Goal: Task Accomplishment & Management: Manage account settings

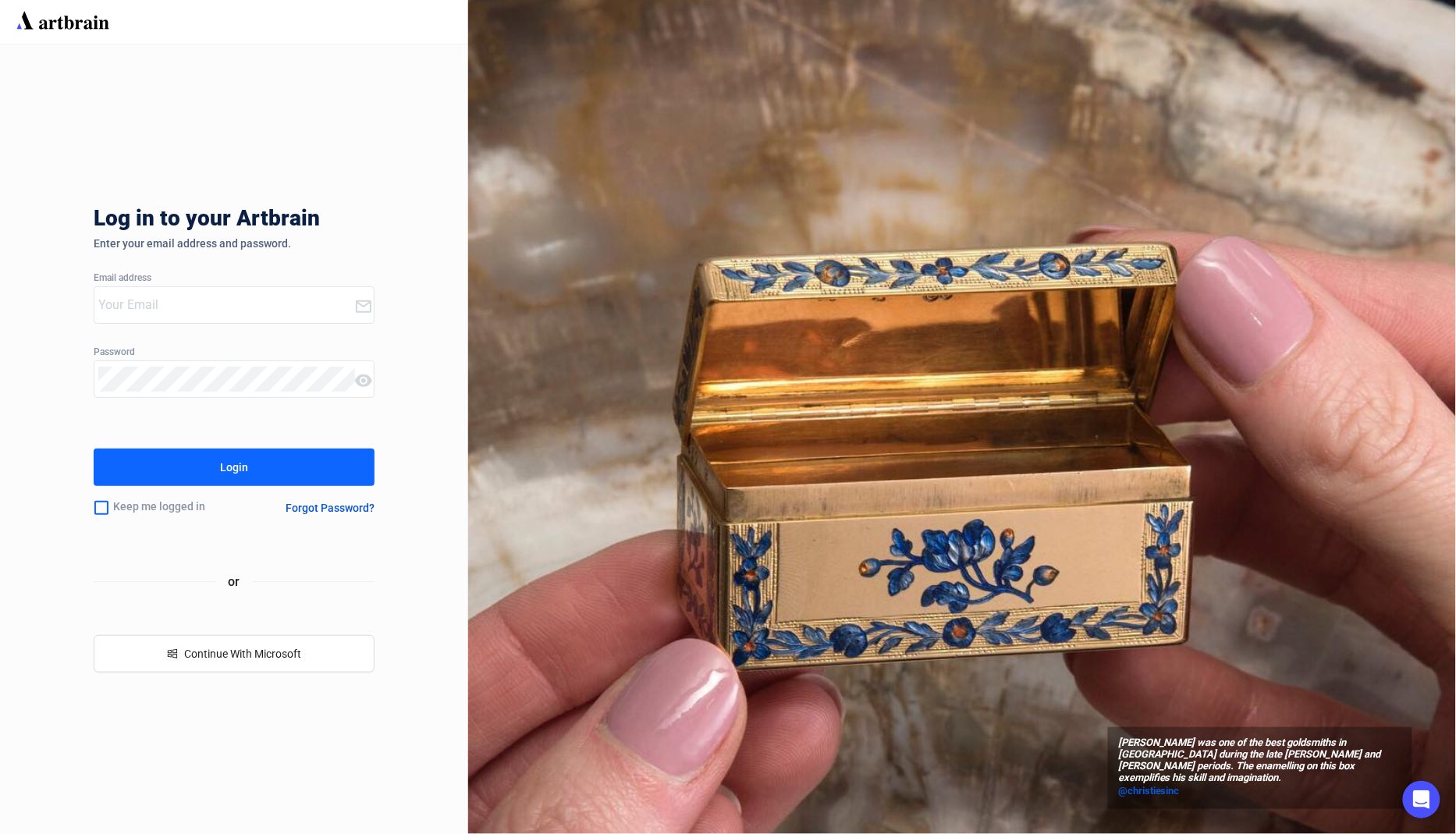
click at [241, 303] on input "email" at bounding box center [226, 305] width 256 height 25
click at [0, 834] on com-1password-button at bounding box center [0, 834] width 0 height 0
type input "concierge+OzBid@artbrain.co"
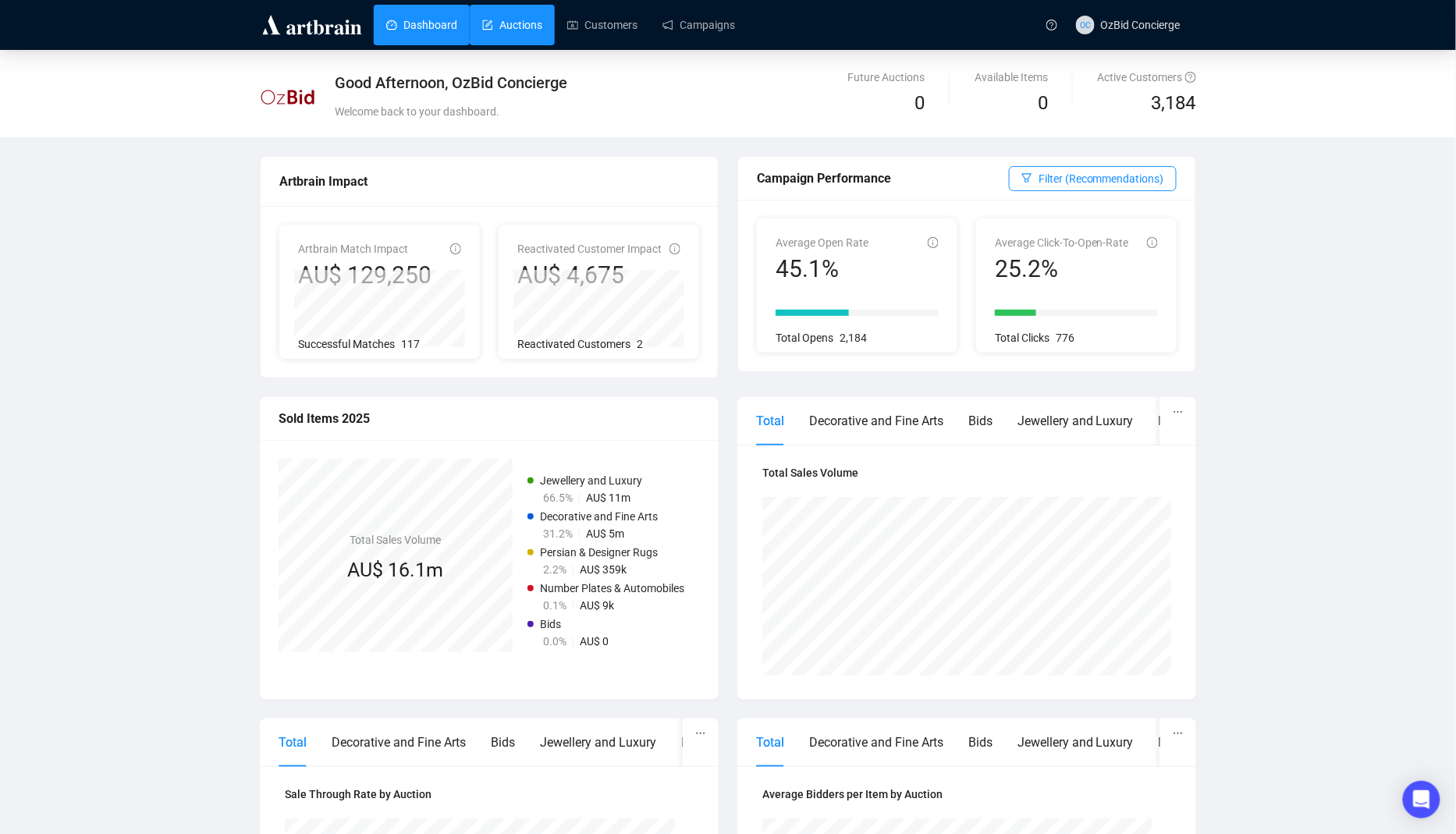
click at [516, 40] on link "Auctions" at bounding box center [512, 24] width 60 height 40
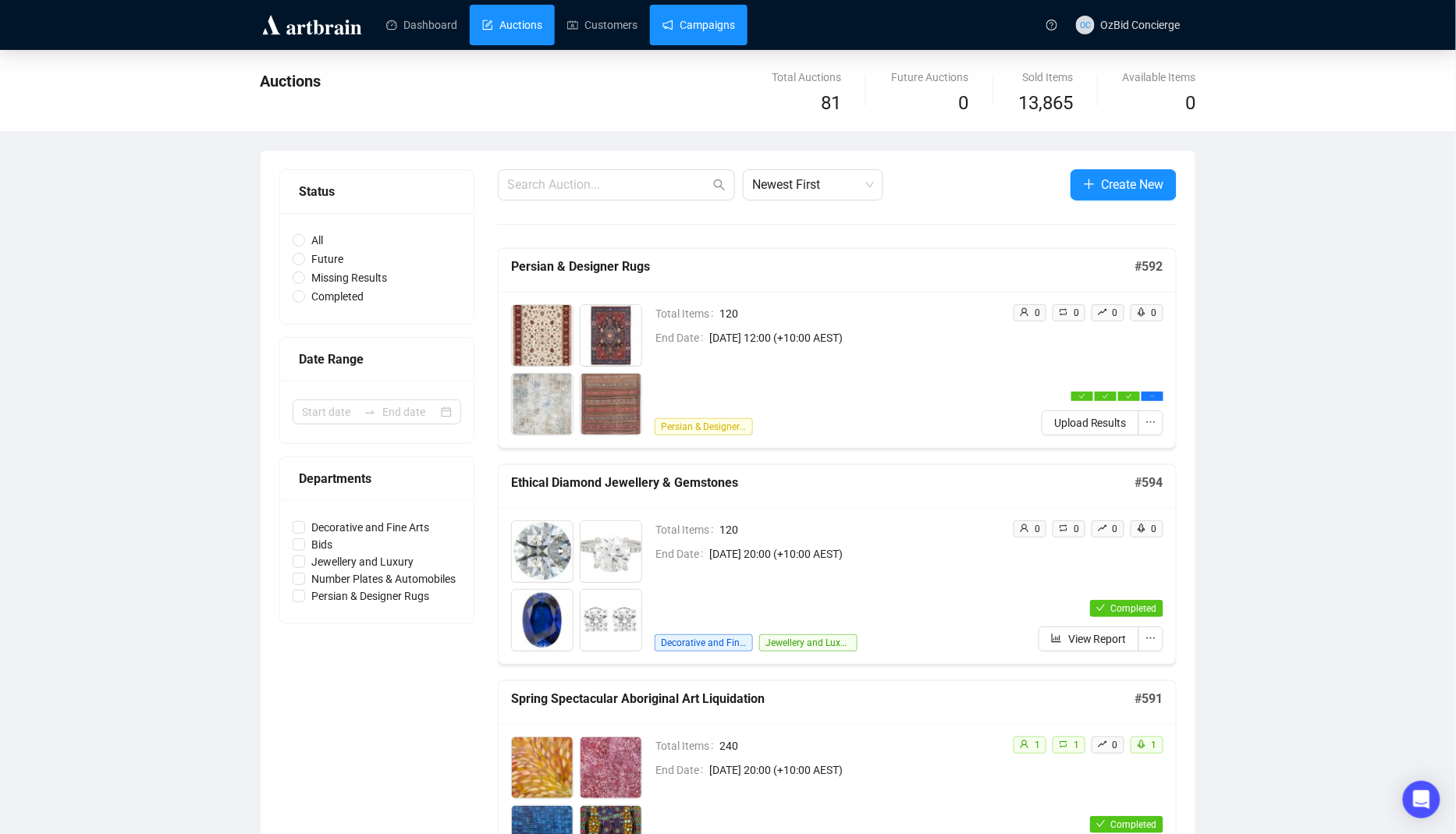
click at [686, 23] on link "Campaigns" at bounding box center [699, 24] width 73 height 40
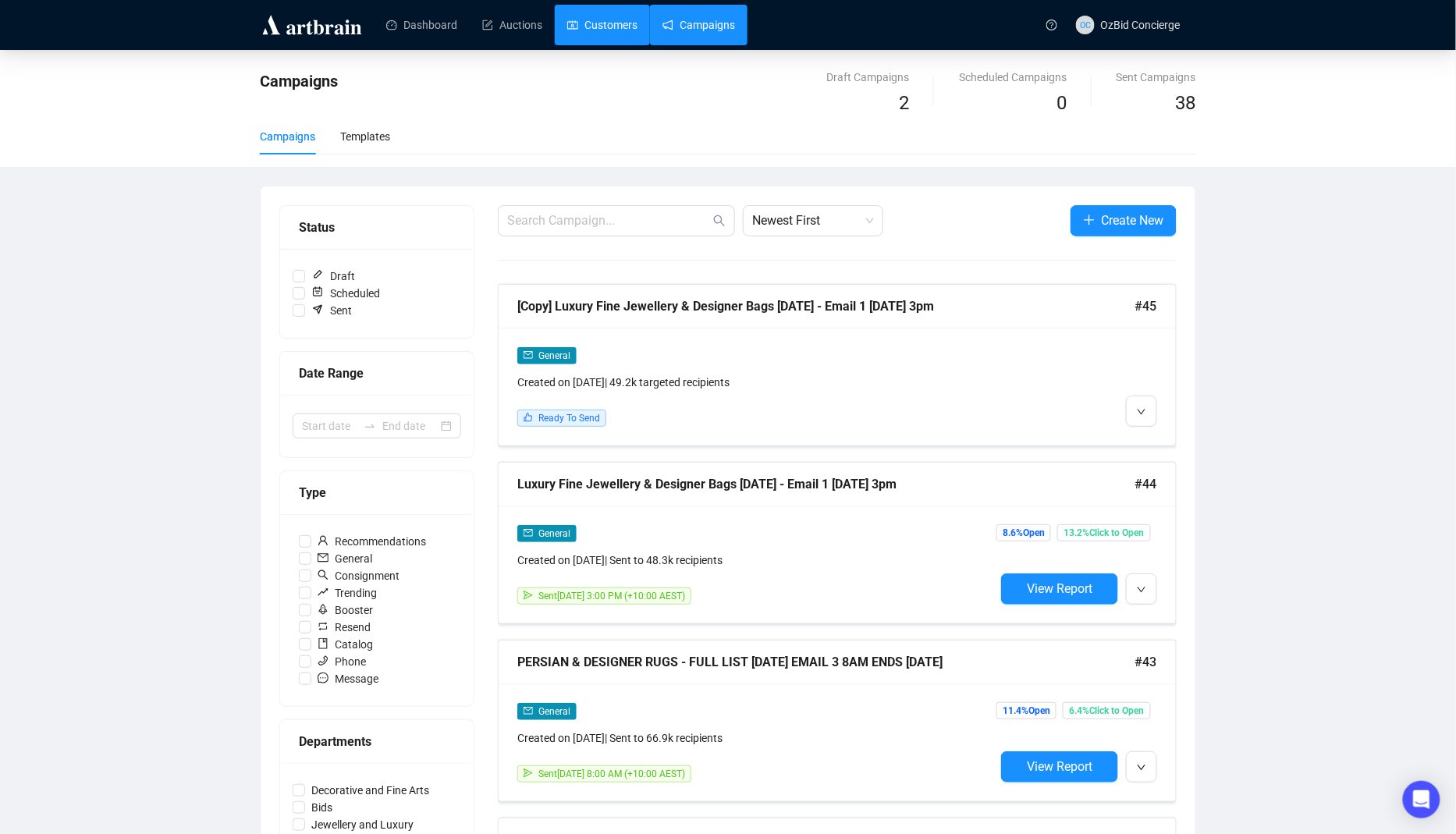
click at [620, 30] on link "Customers" at bounding box center [602, 24] width 70 height 40
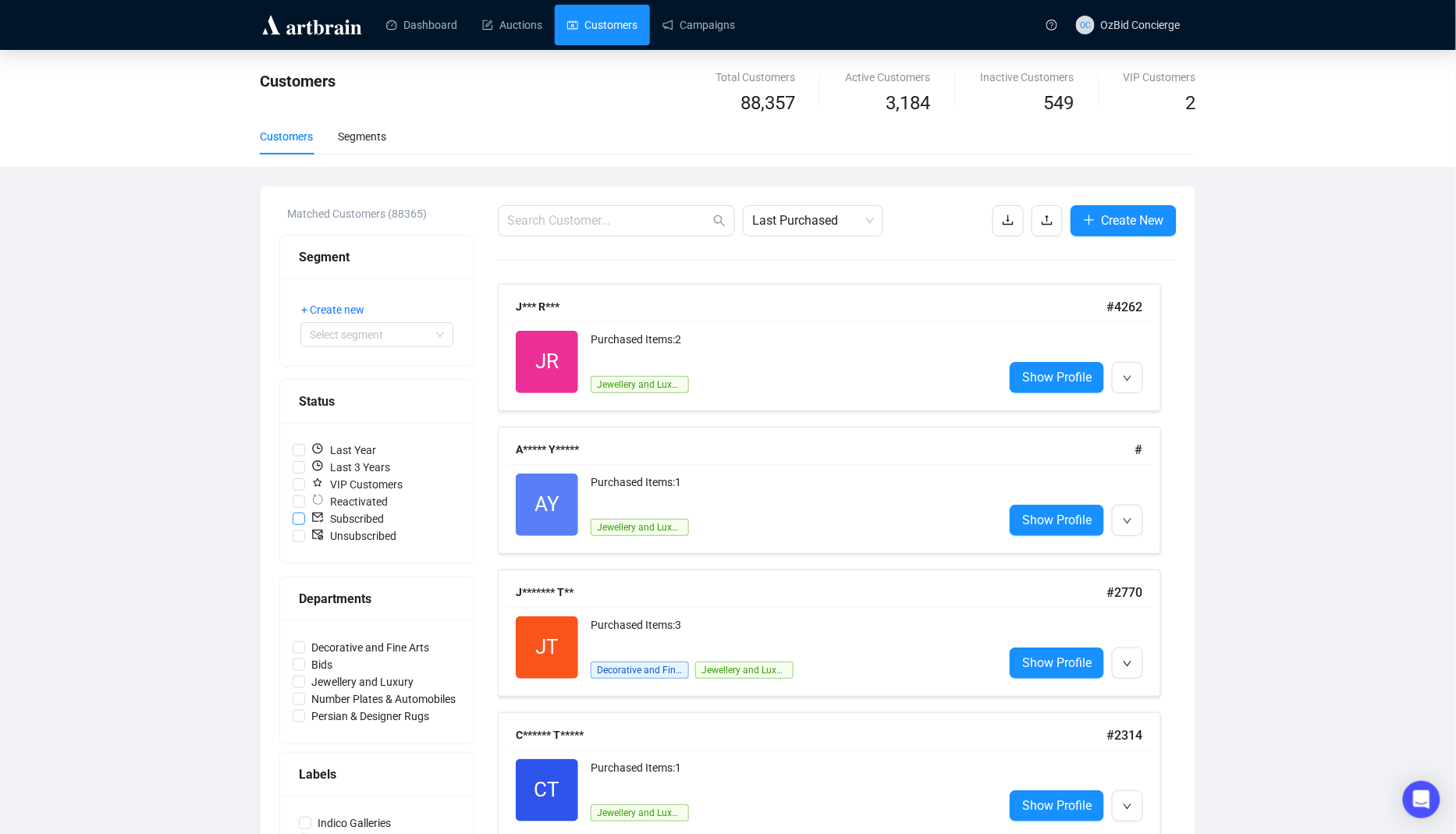
click at [301, 522] on input "Subscribed" at bounding box center [298, 519] width 13 height 13
click at [298, 520] on input "Subscribed" at bounding box center [298, 519] width 13 height 13
checkbox input "false"
click at [630, 42] on link "Customers" at bounding box center [602, 24] width 70 height 40
click at [630, 16] on link "Customers" at bounding box center [602, 24] width 70 height 40
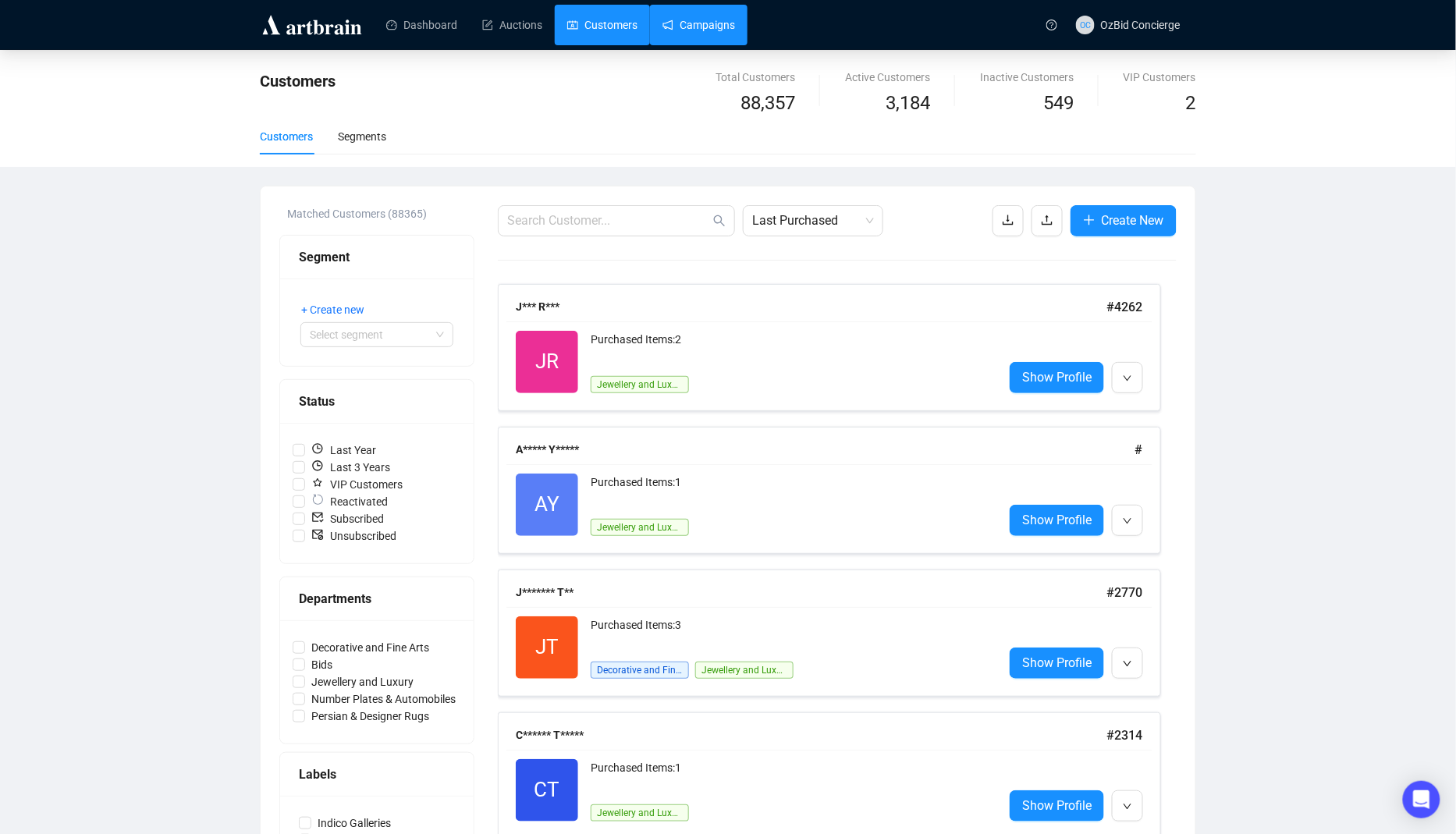
click at [687, 28] on link "Campaigns" at bounding box center [699, 24] width 73 height 40
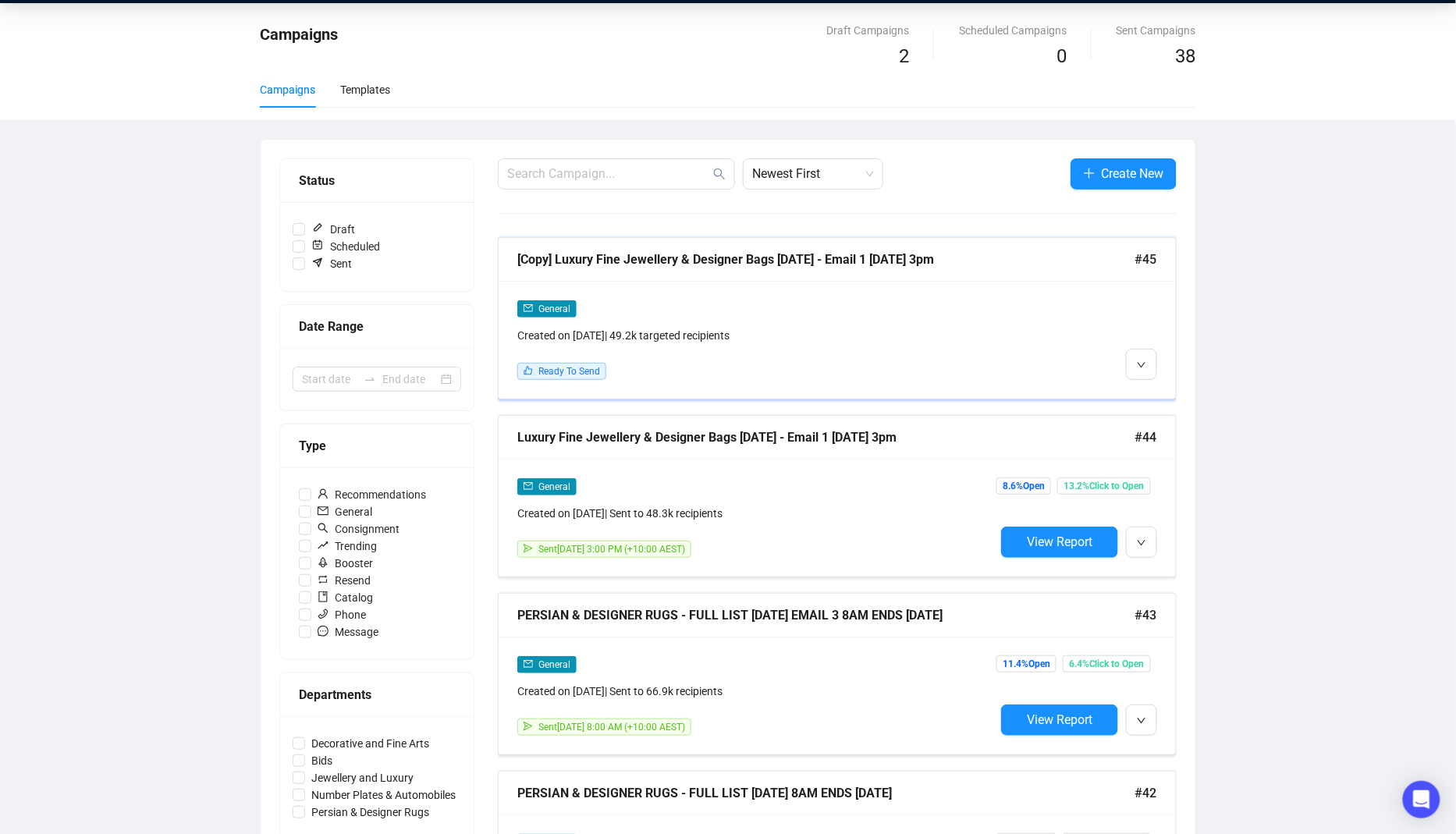
scroll to position [49, 0]
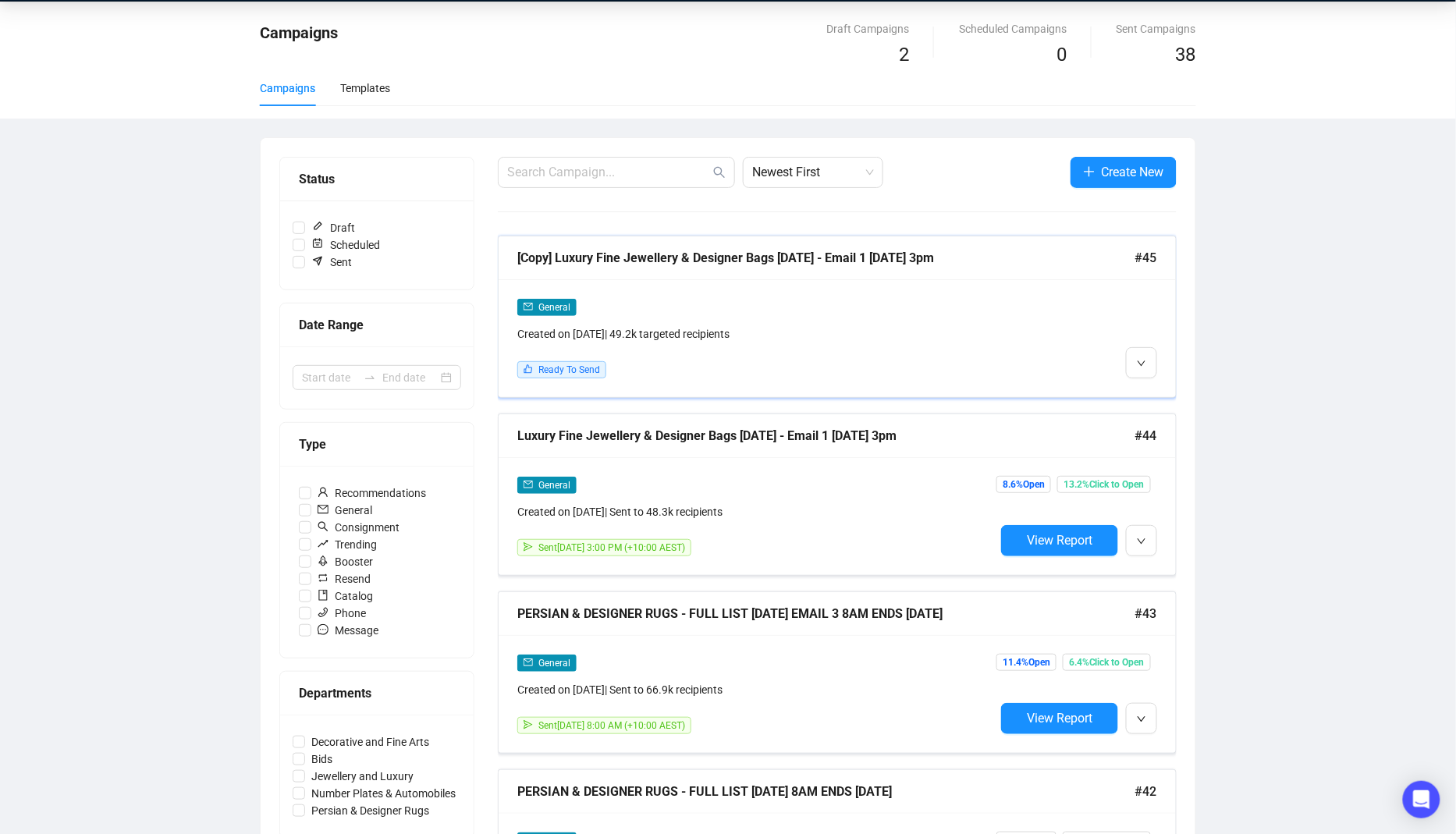
click at [827, 341] on div "General Created on Sep 30, 2025 | 49.2k targeted recipients Ready To Send" at bounding box center [756, 339] width 477 height 80
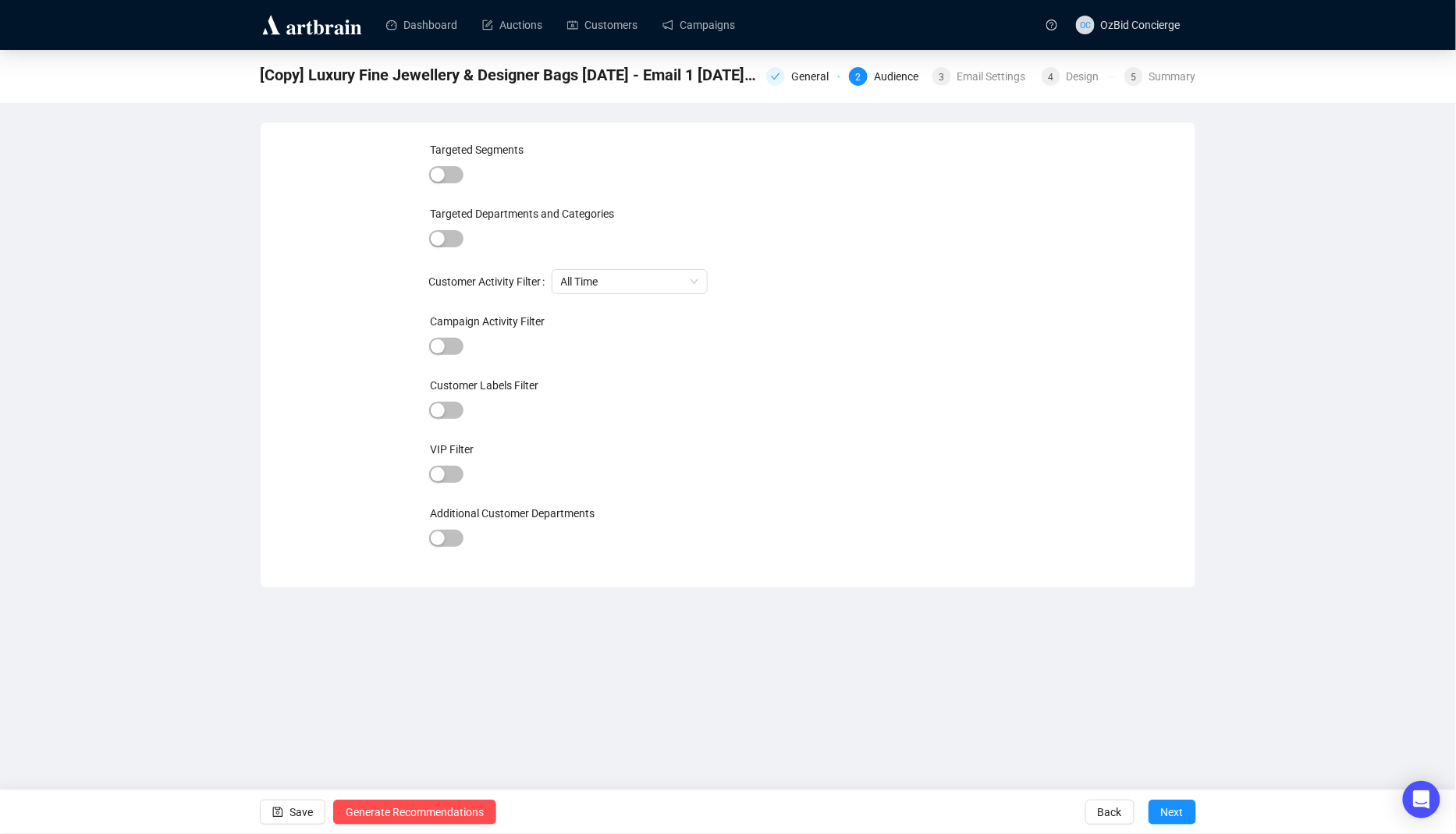
click at [679, 213] on div "Targeted Departments and Categories" at bounding box center [728, 216] width 598 height 23
click at [808, 76] on div "General" at bounding box center [814, 76] width 47 height 19
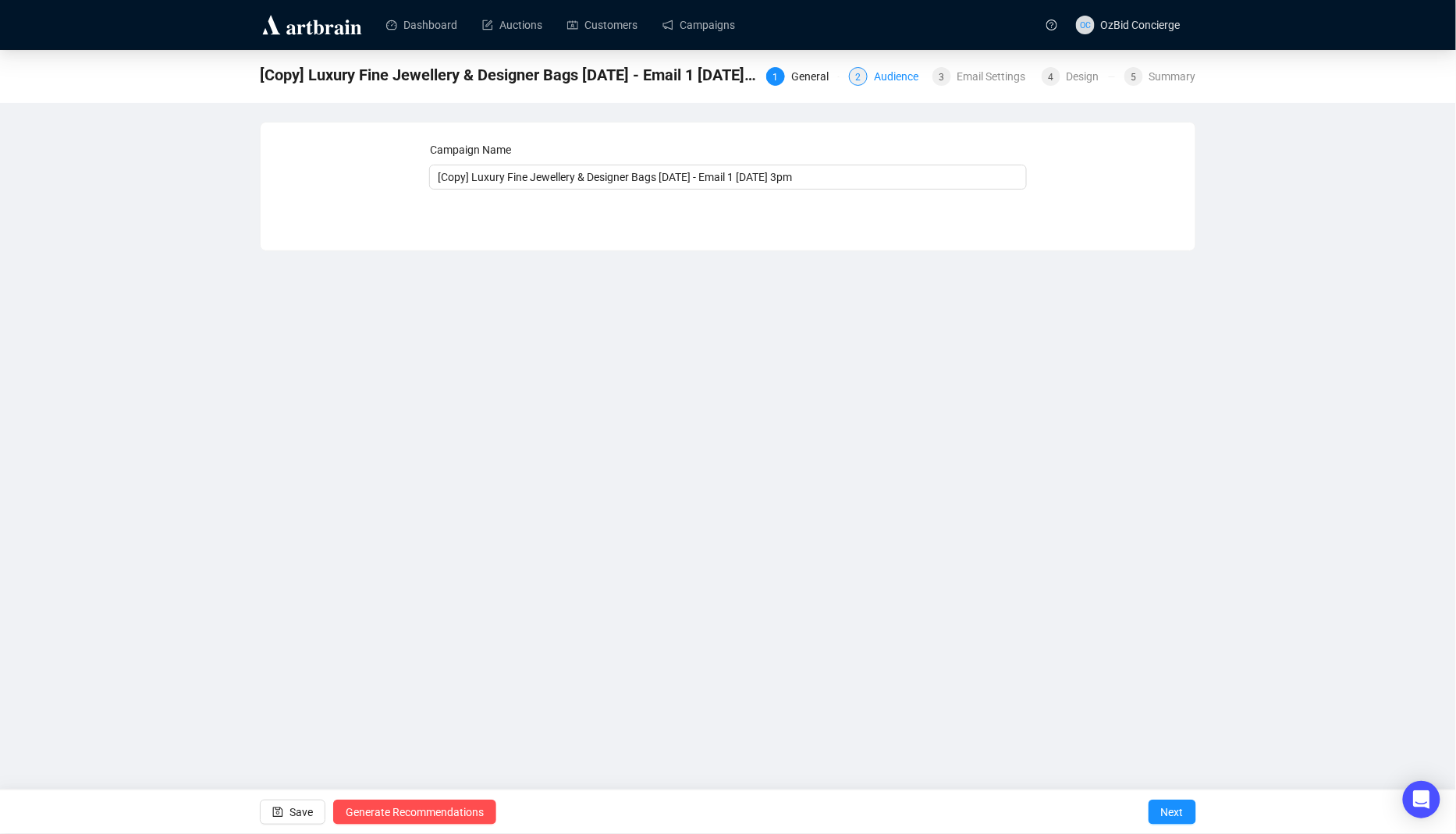
click at [886, 80] on div "Audience" at bounding box center [900, 76] width 54 height 19
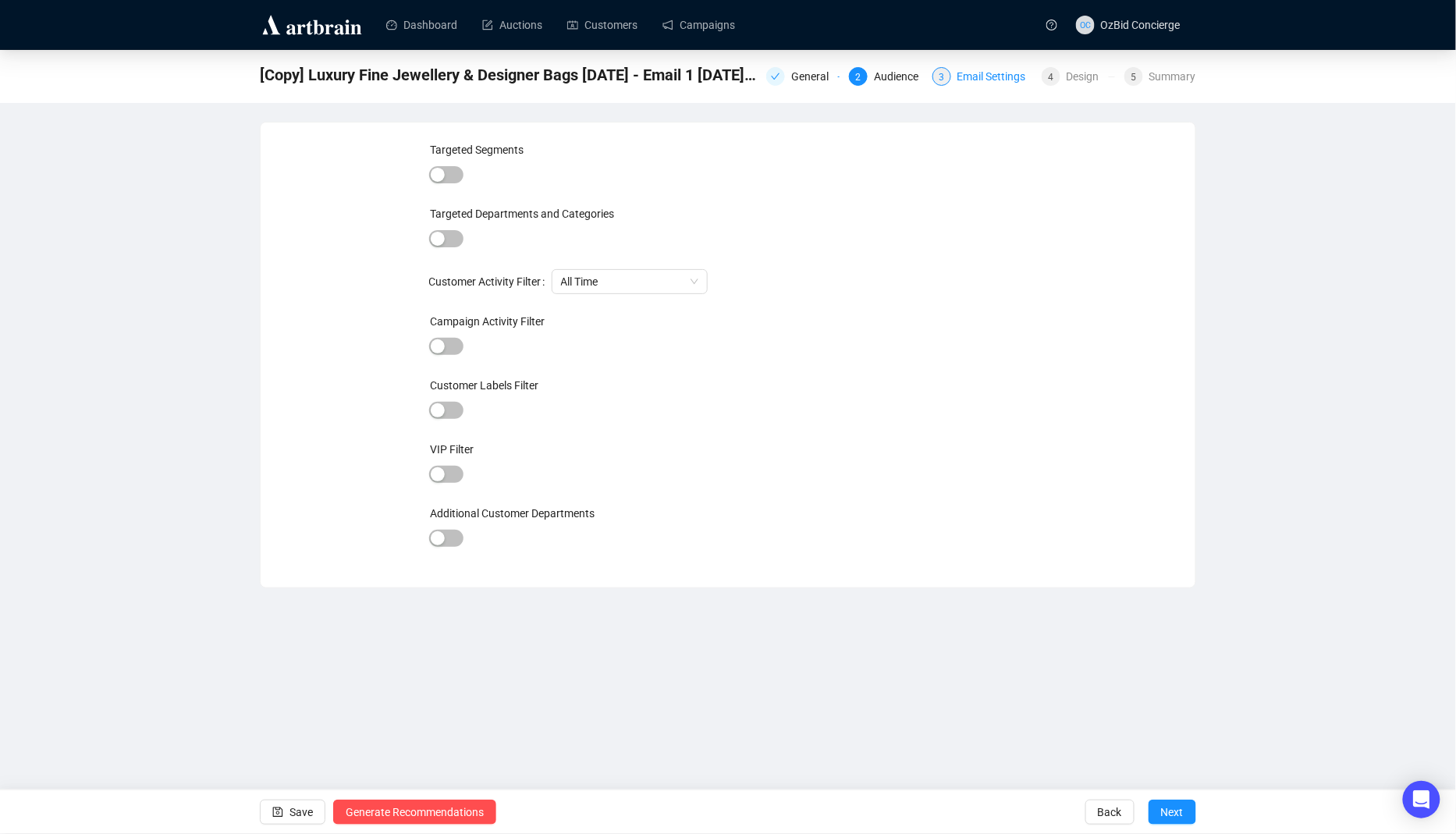
click at [958, 82] on div "Email Settings" at bounding box center [996, 76] width 78 height 19
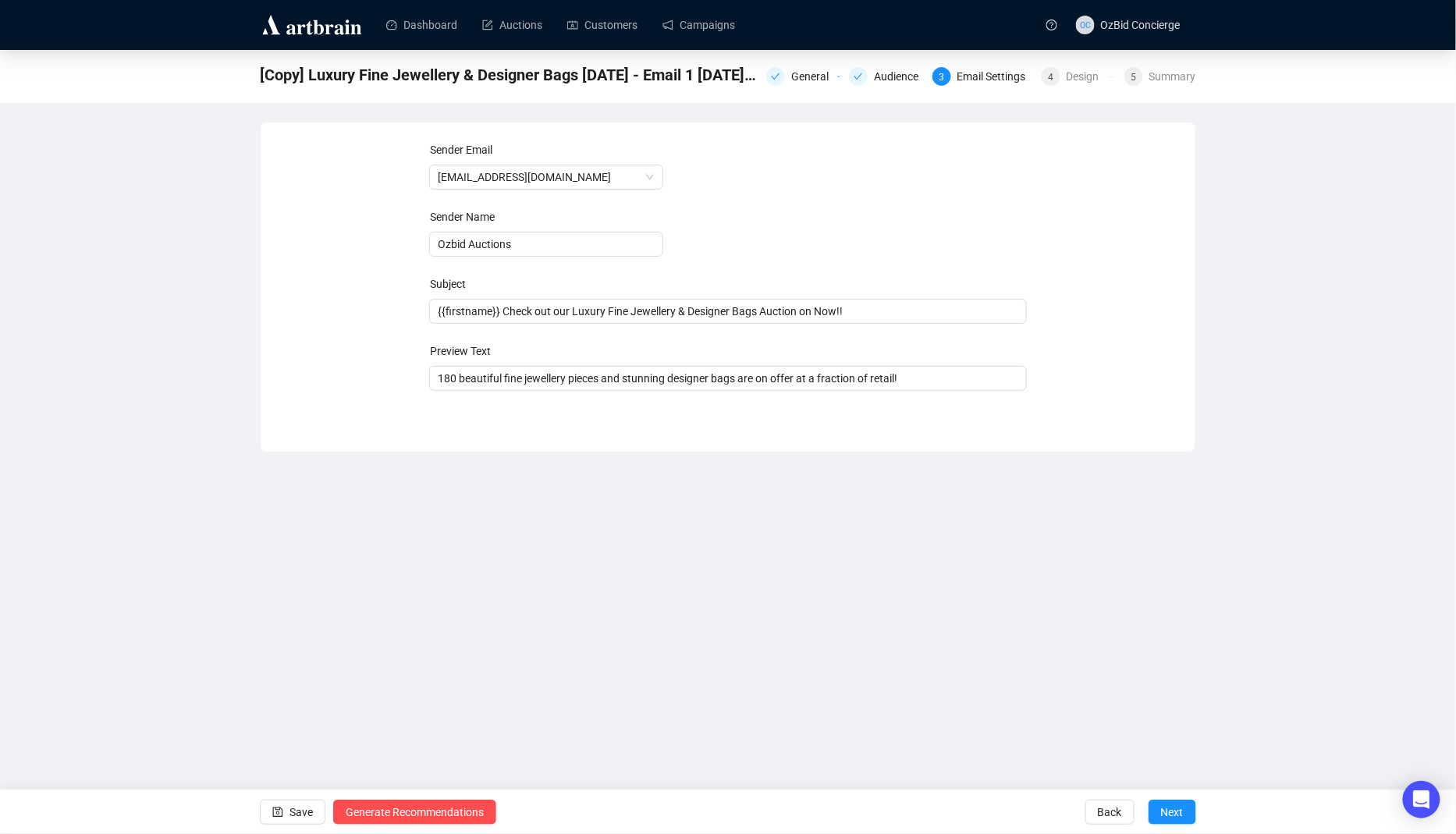
click at [1022, 103] on div "[Copy] Luxury Fine Jewellery & Designer Bags 6.10.25 - Email 1 30.9.25 3pm Gene…" at bounding box center [728, 251] width 1456 height 403
click at [1059, 93] on div "[Copy] Luxury Fine Jewellery & Designer Bags 6.10.25 - Email 1 30.9.25 3pm Gene…" at bounding box center [728, 76] width 1456 height 53
click at [1065, 87] on div "[Copy] Luxury Fine Jewellery & Designer Bags 6.10.25 - Email 1 30.9.25 3pm Gene…" at bounding box center [728, 74] width 936 height 31
click at [1069, 76] on div "Design" at bounding box center [1087, 76] width 42 height 19
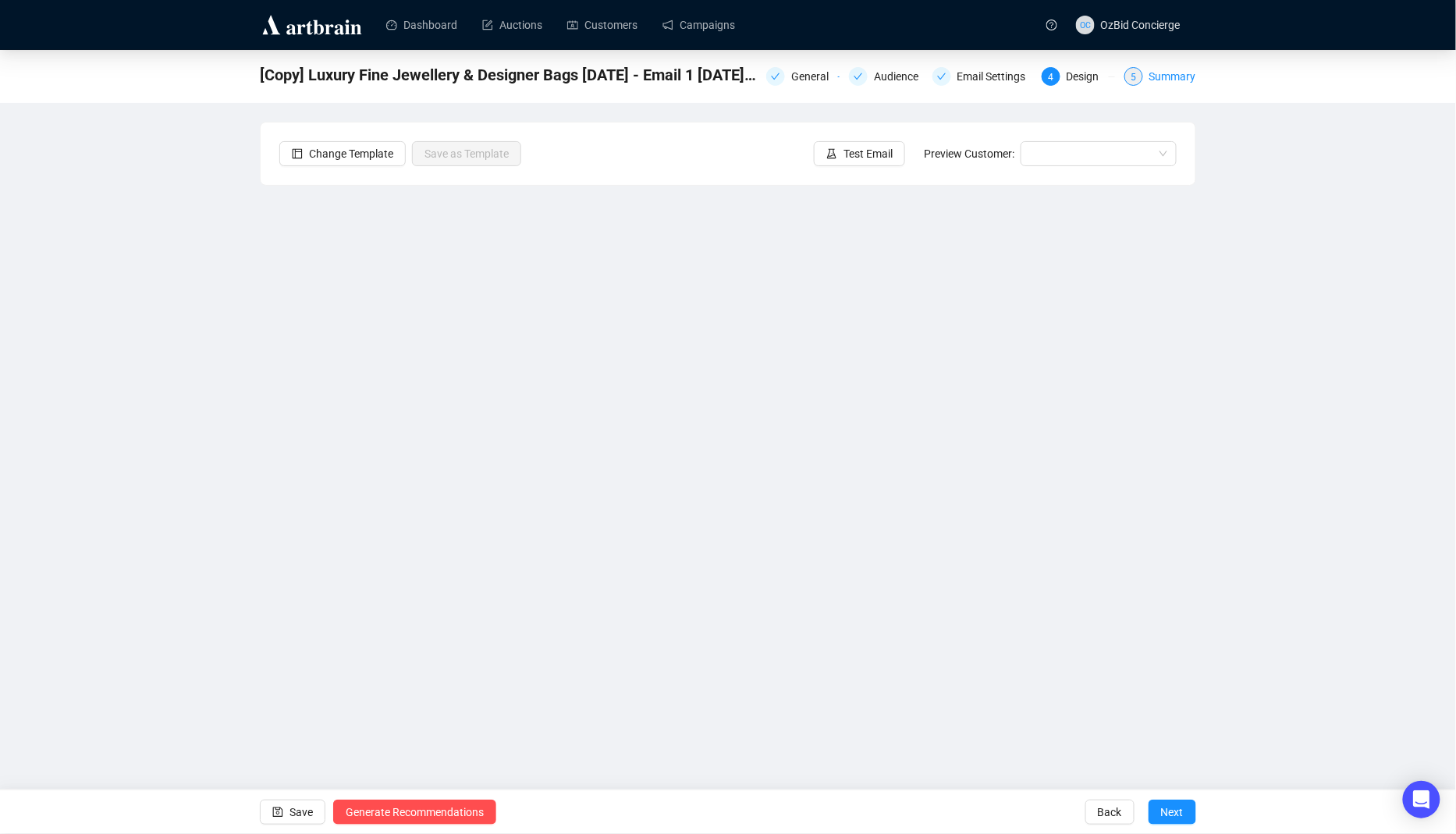
click at [1172, 78] on div "Summary" at bounding box center [1172, 76] width 47 height 19
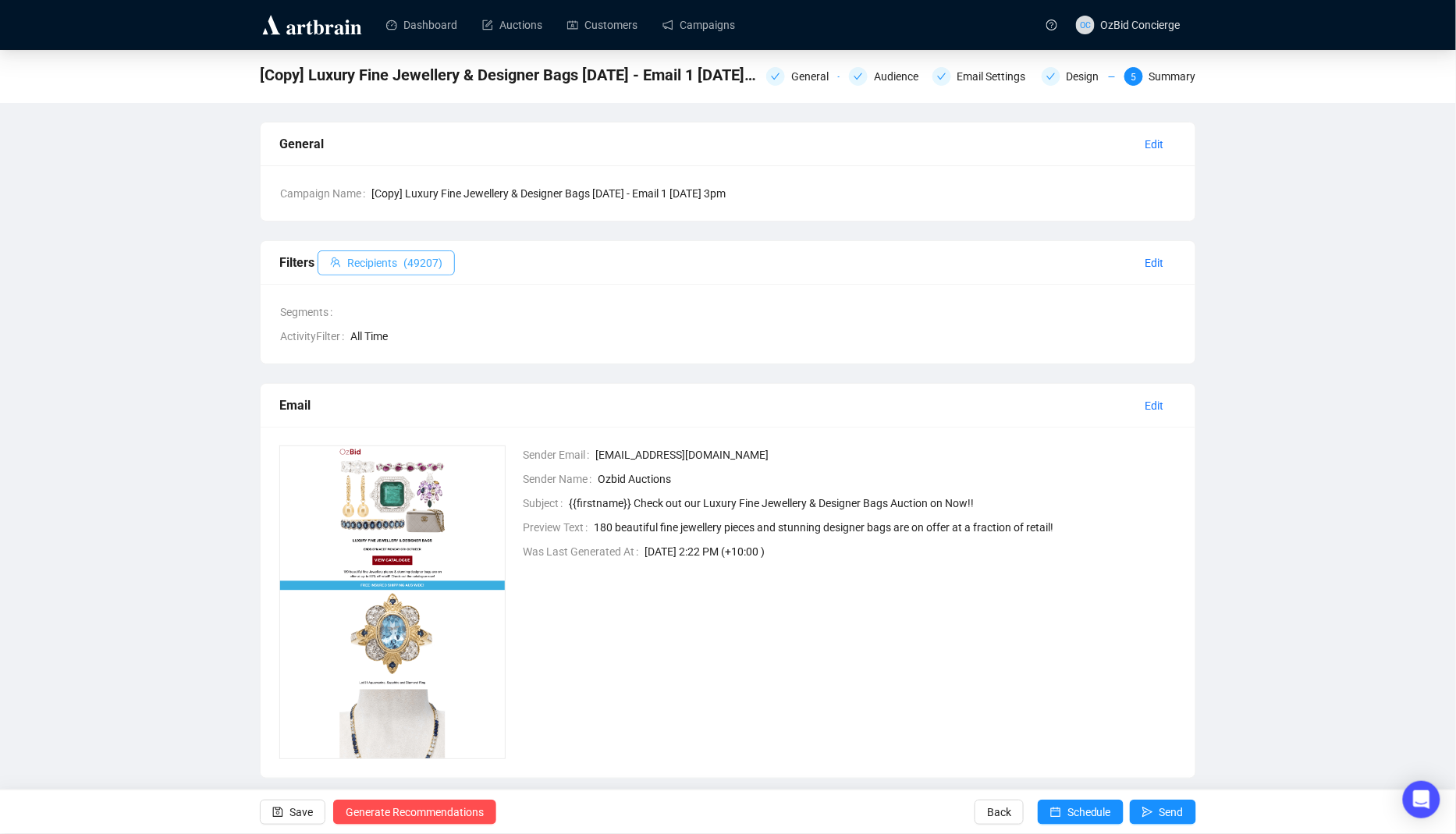
click at [432, 263] on span "( 49207 )" at bounding box center [423, 263] width 39 height 17
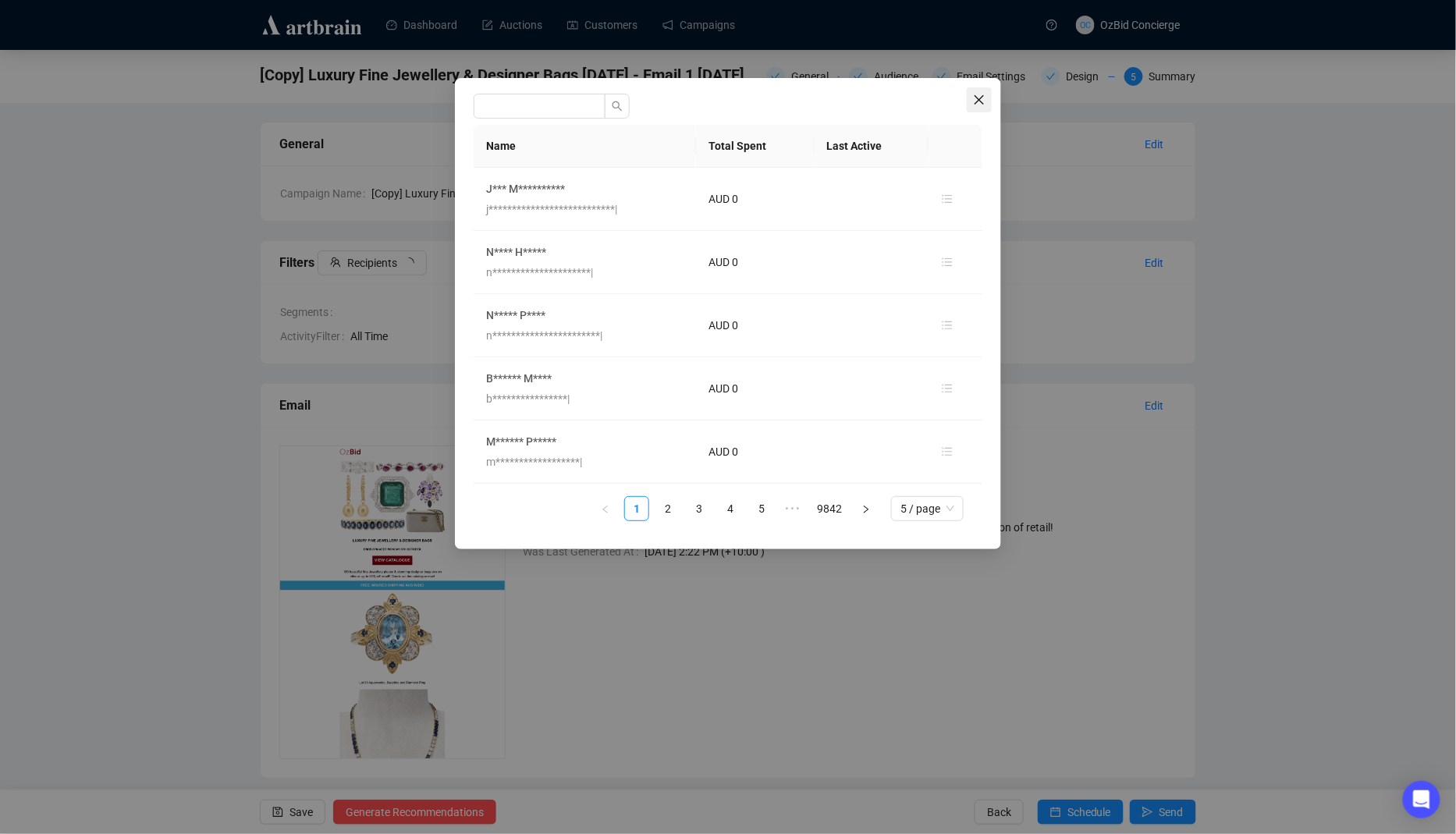
click at [986, 103] on span "Close" at bounding box center [979, 99] width 25 height 13
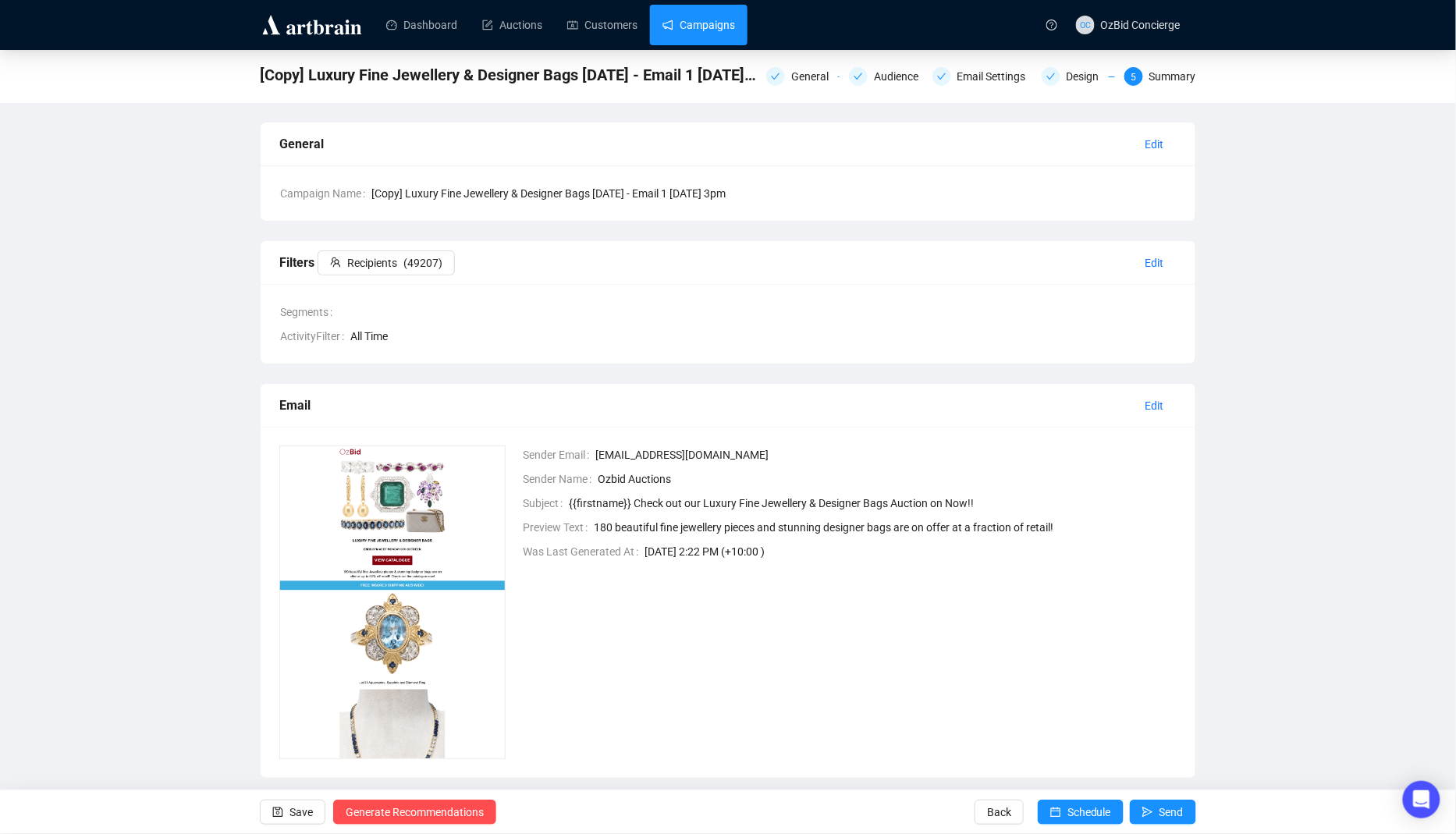
click at [735, 29] on link "Campaigns" at bounding box center [699, 24] width 73 height 40
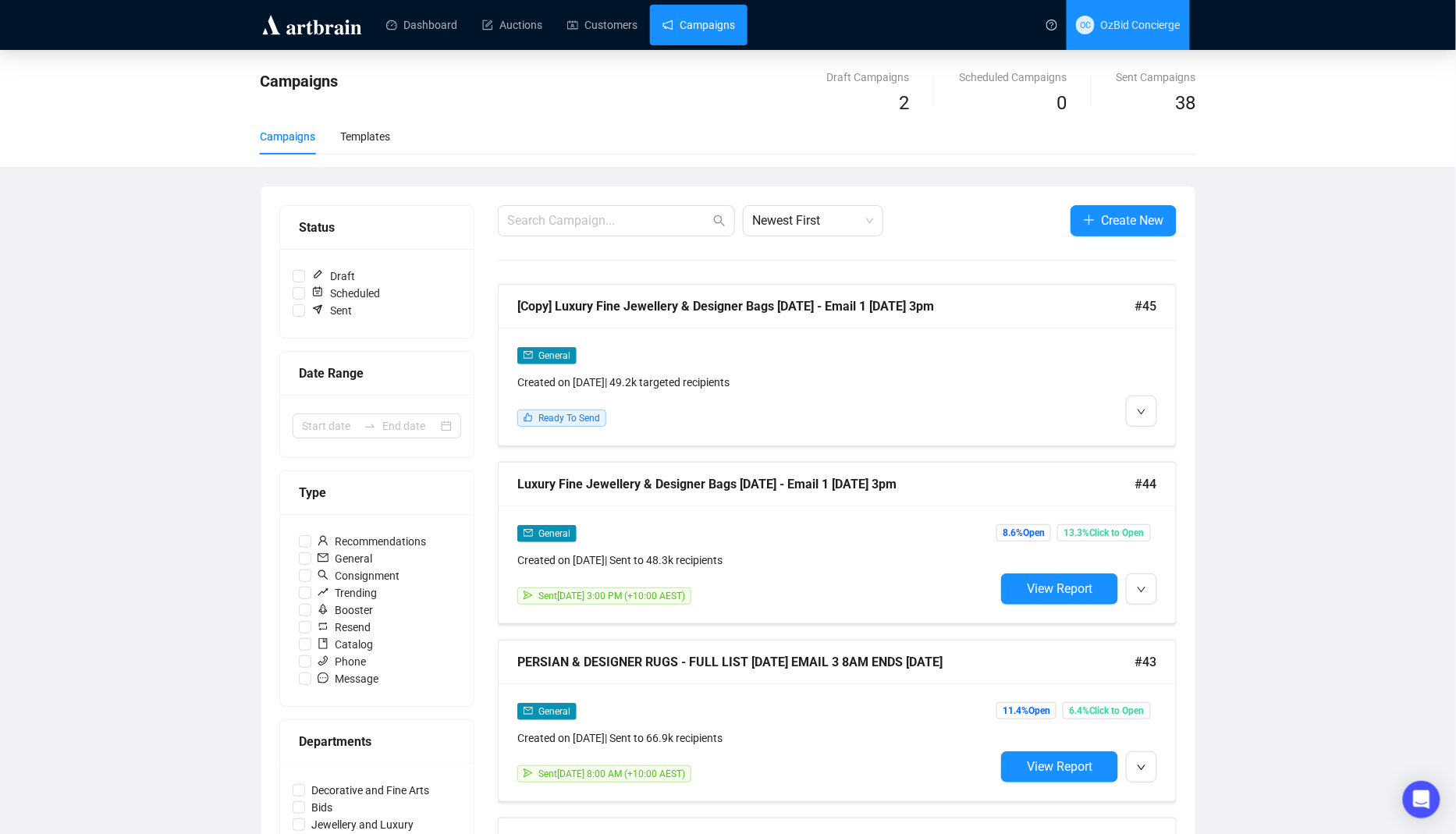
click at [1140, 41] on span "OC OzBid Concierge" at bounding box center [1128, 25] width 104 height 50
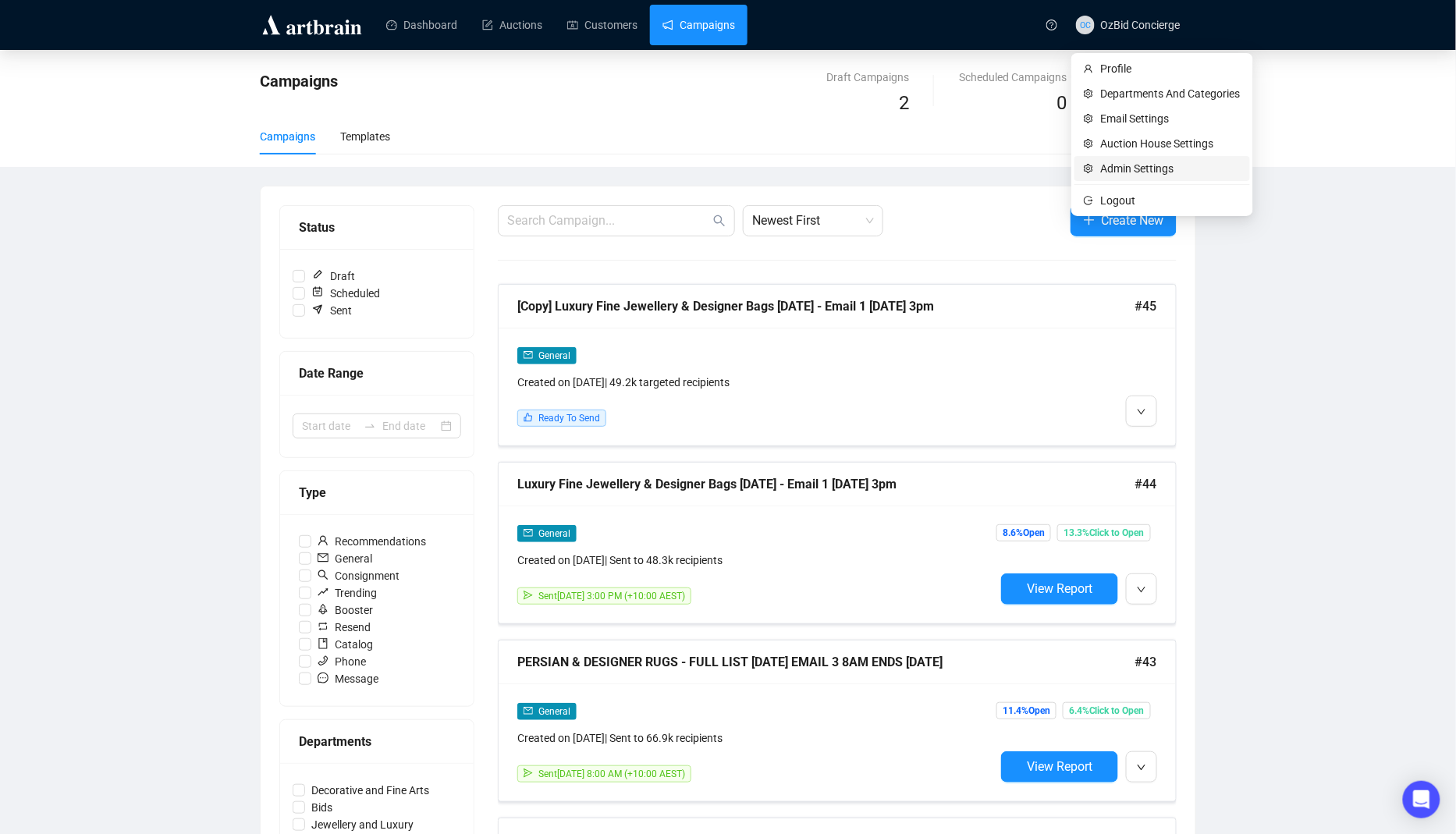
click at [1131, 169] on span "Admin Settings" at bounding box center [1170, 169] width 139 height 17
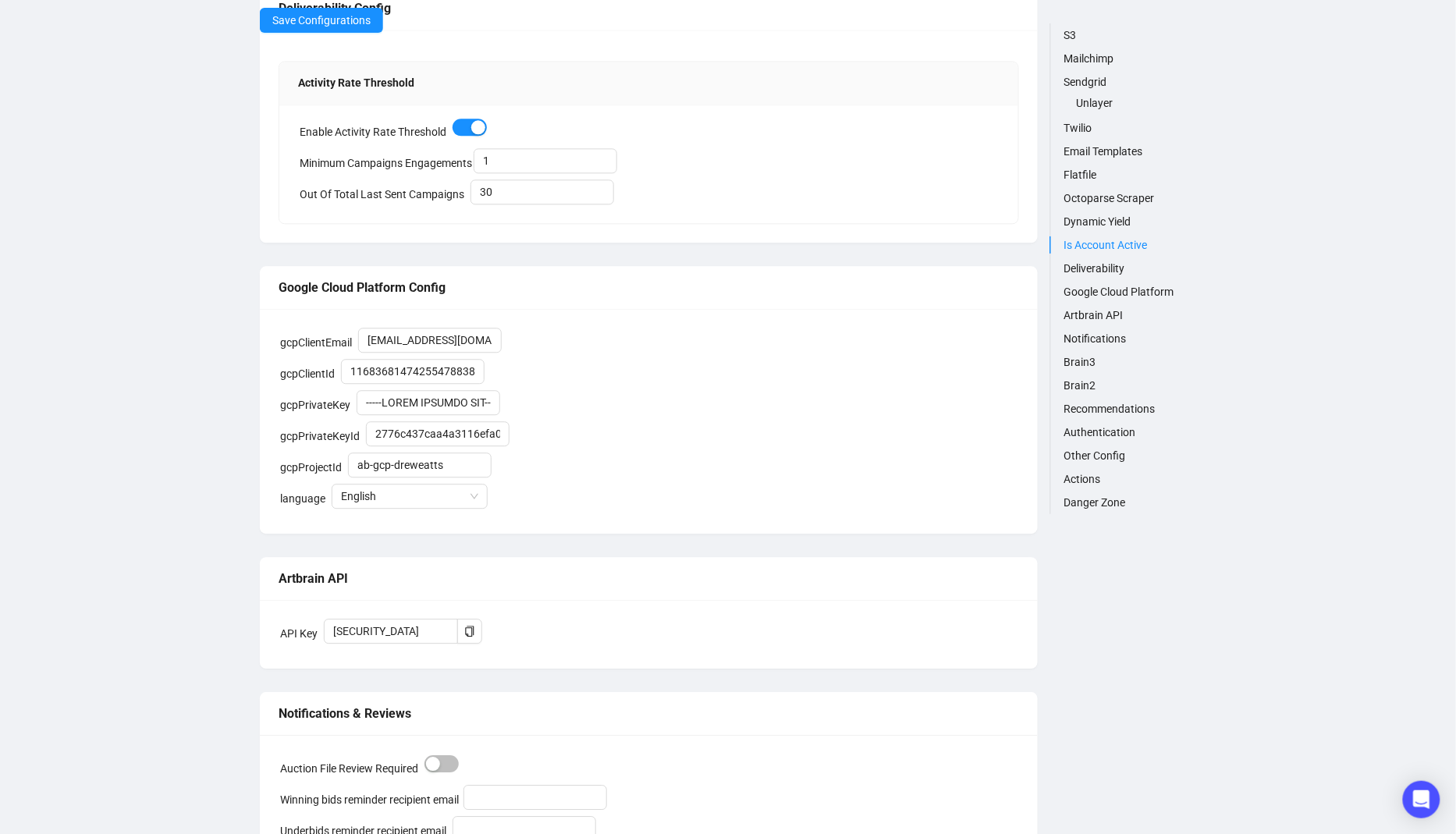
scroll to position [3287, 0]
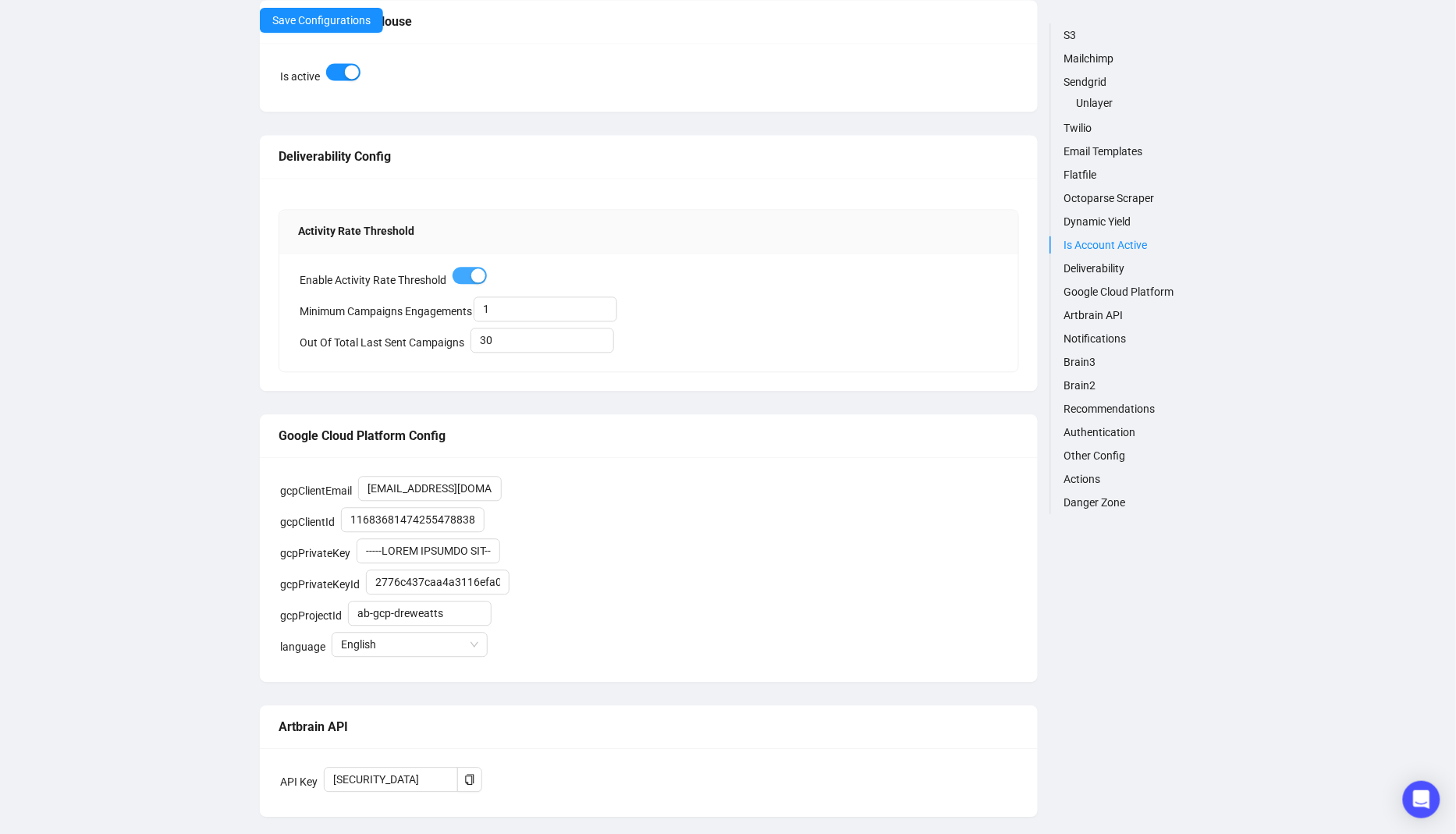
click at [467, 267] on span "button" at bounding box center [469, 275] width 34 height 17
click at [308, 21] on span "Save Configurations" at bounding box center [321, 21] width 98 height 17
type input "-----BEGIN PRIVATE KEY-----MIIEvgIBADANBgkqhkiG9w0BAQEFAASCBKgwggSkAgEAAoIBAQDN…"
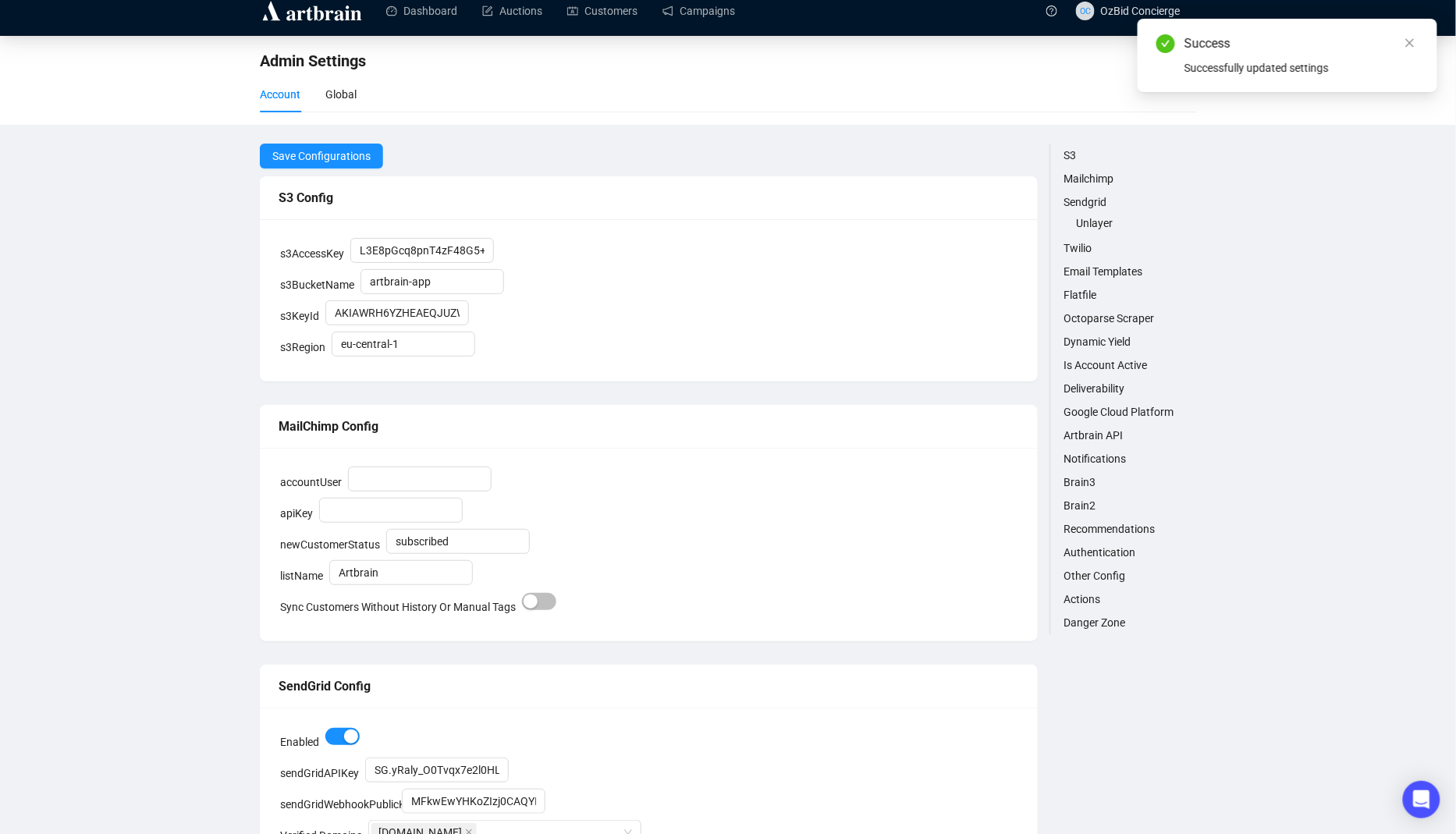
scroll to position [0, 0]
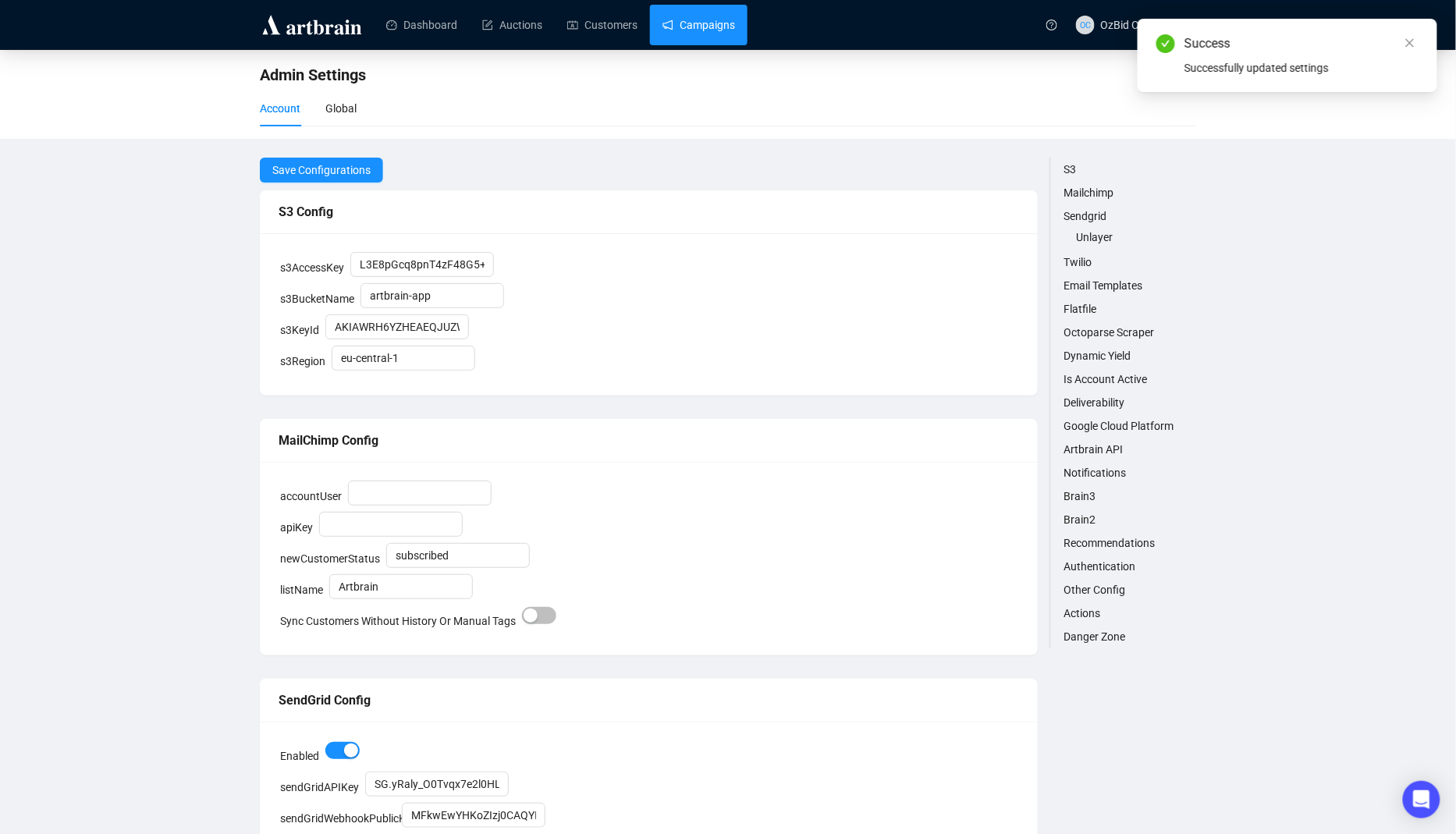
click at [694, 22] on link "Campaigns" at bounding box center [699, 24] width 73 height 40
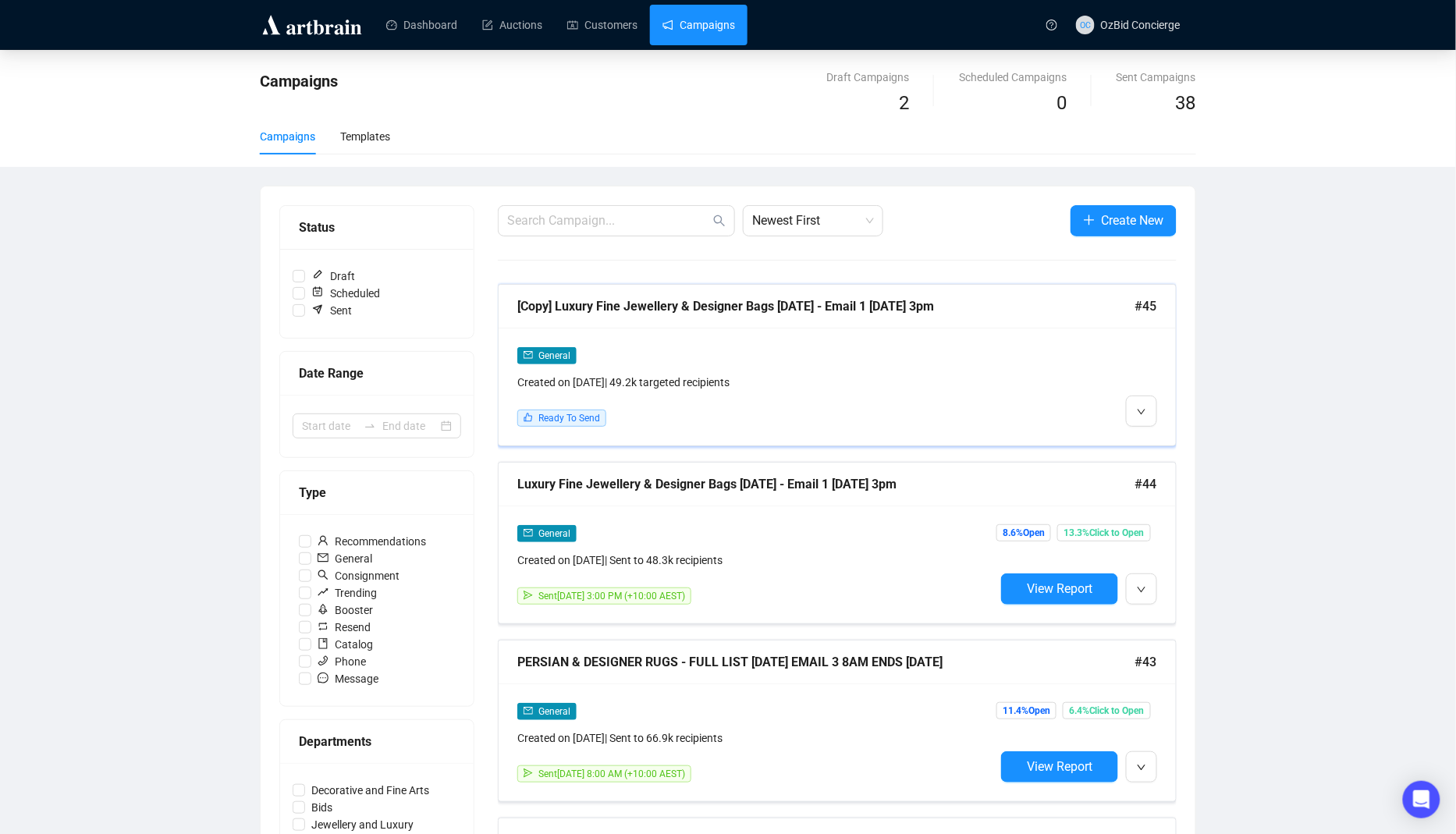
click at [913, 336] on div "General Created on Sep 30, 2025 | 49.2k targeted recipients Ready To Send" at bounding box center [837, 387] width 677 height 118
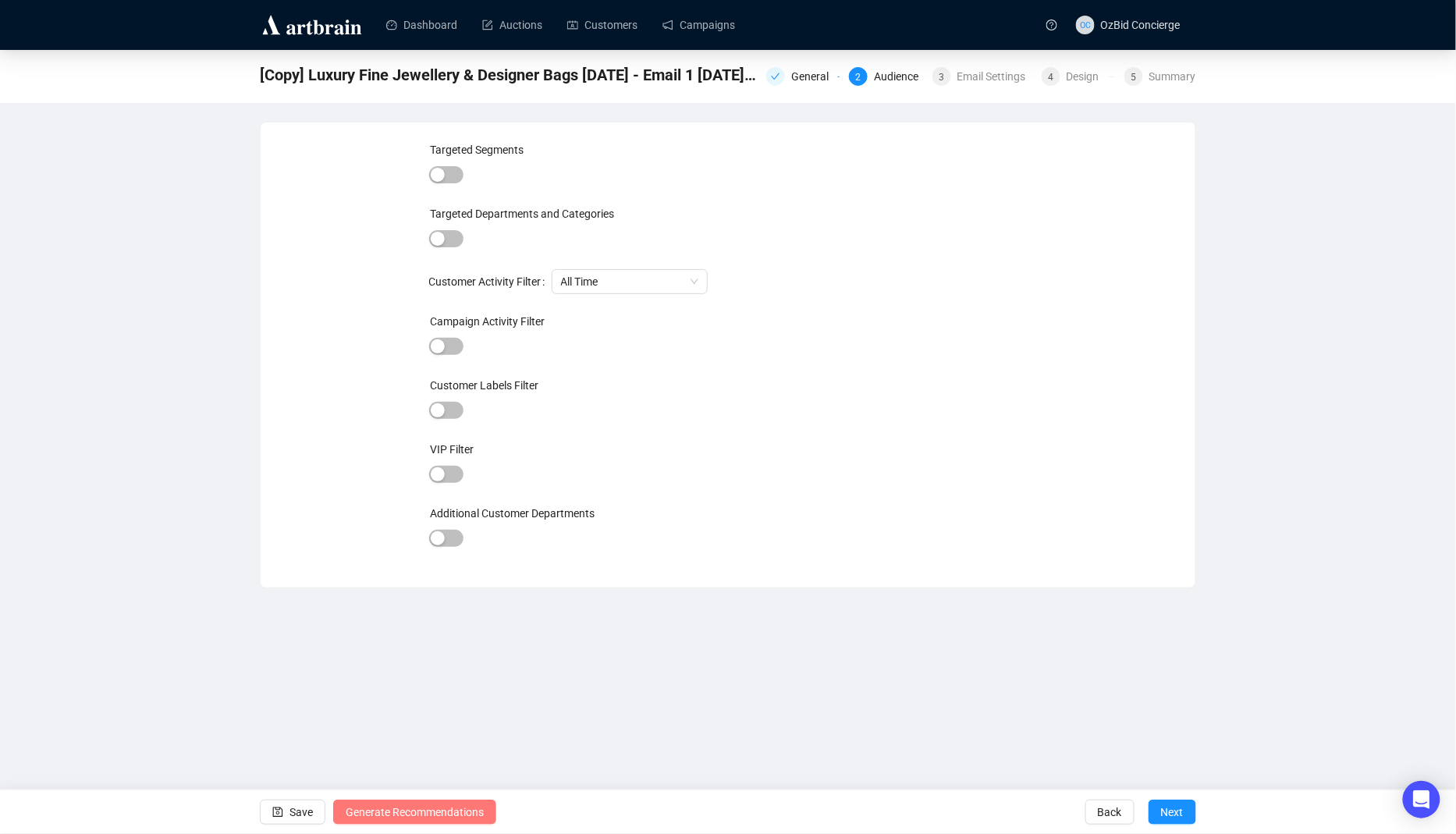
click at [372, 809] on span "Generate Recommendations" at bounding box center [415, 812] width 139 height 44
click at [685, 31] on link "Campaigns" at bounding box center [699, 24] width 73 height 40
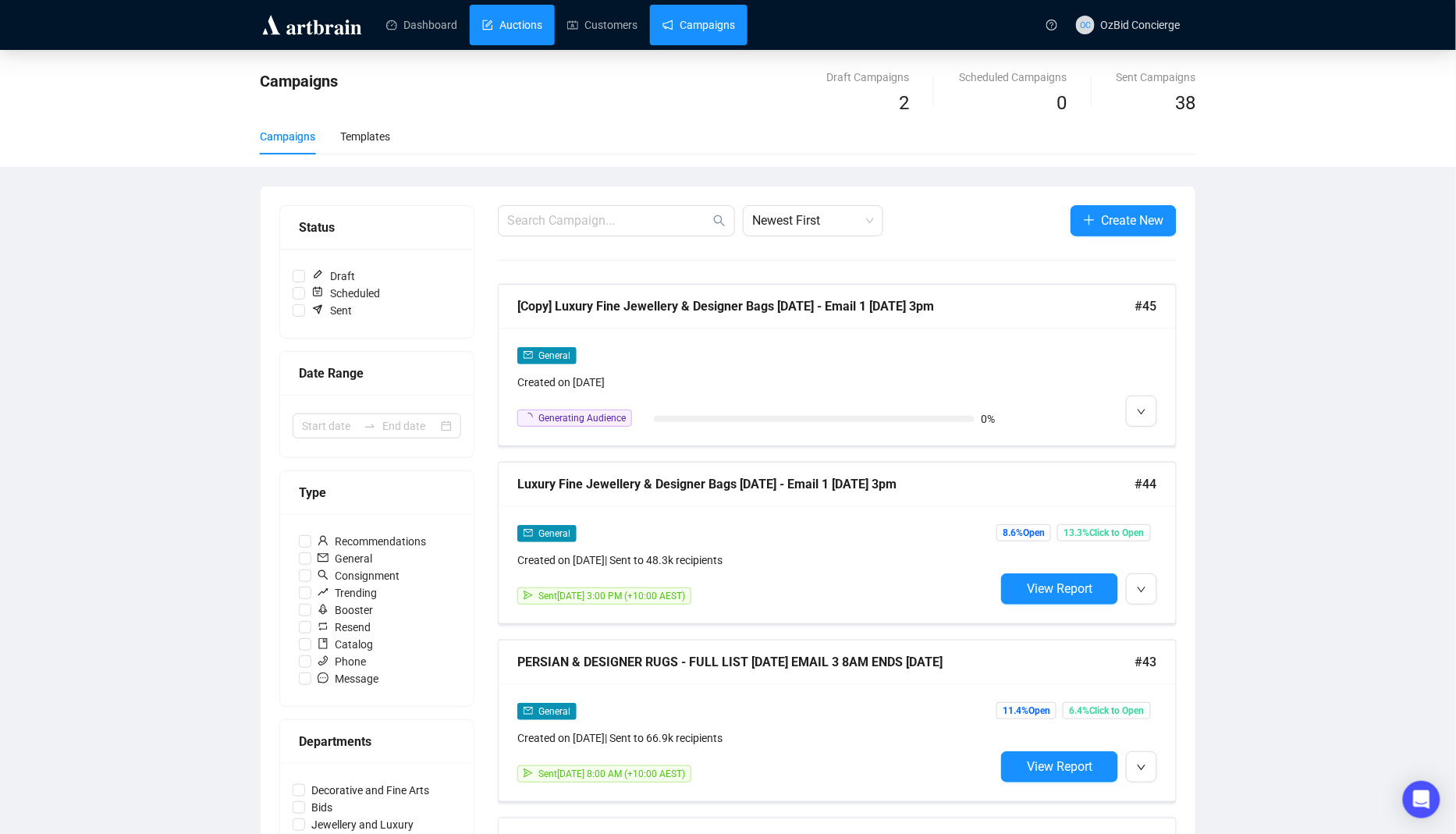
click at [530, 21] on link "Auctions" at bounding box center [512, 24] width 60 height 40
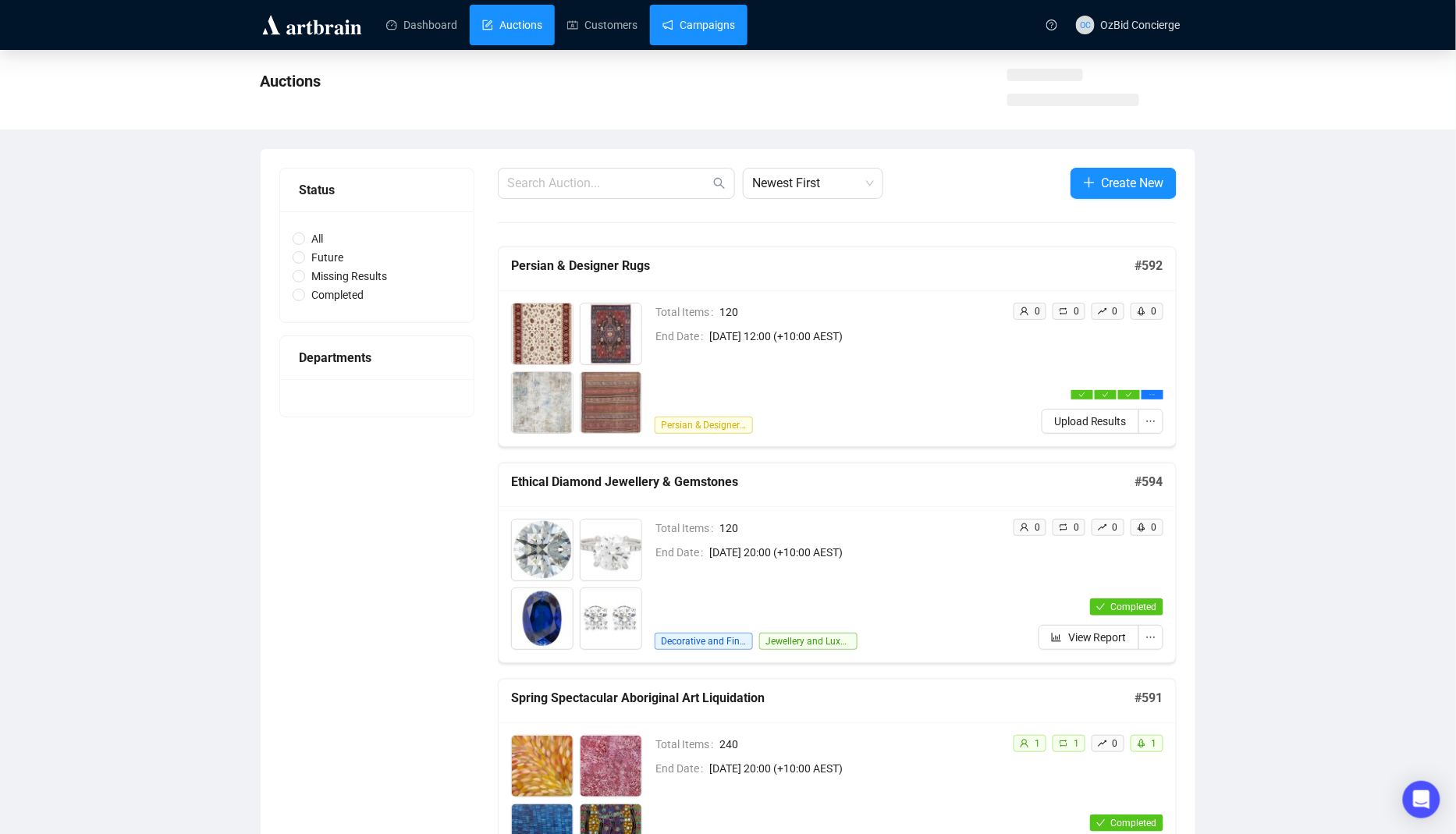
click at [730, 34] on link "Campaigns" at bounding box center [699, 24] width 73 height 40
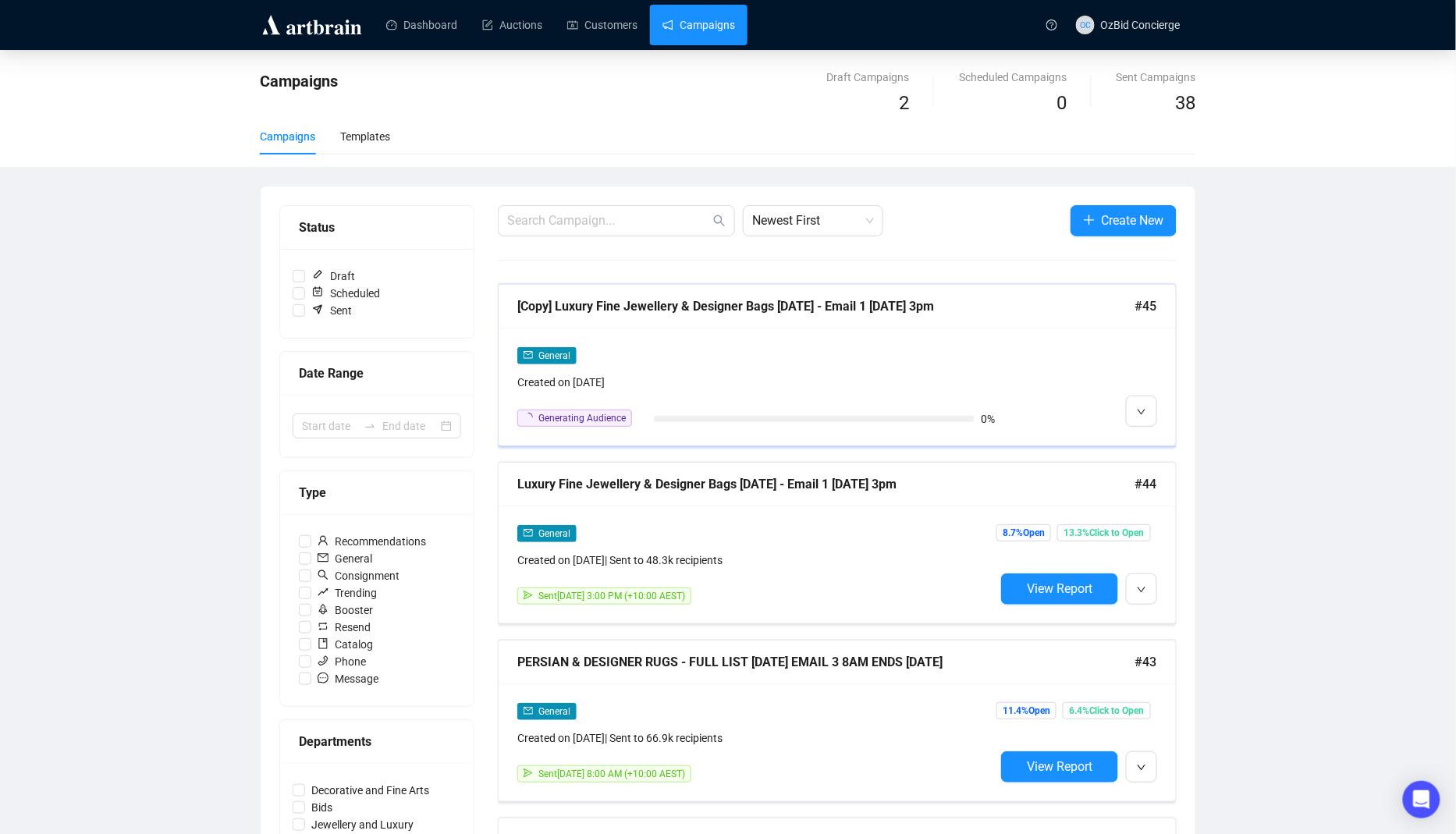
click at [678, 342] on div "General Created on Sep 30, 2025 Generating Audience 0%" at bounding box center [837, 387] width 677 height 118
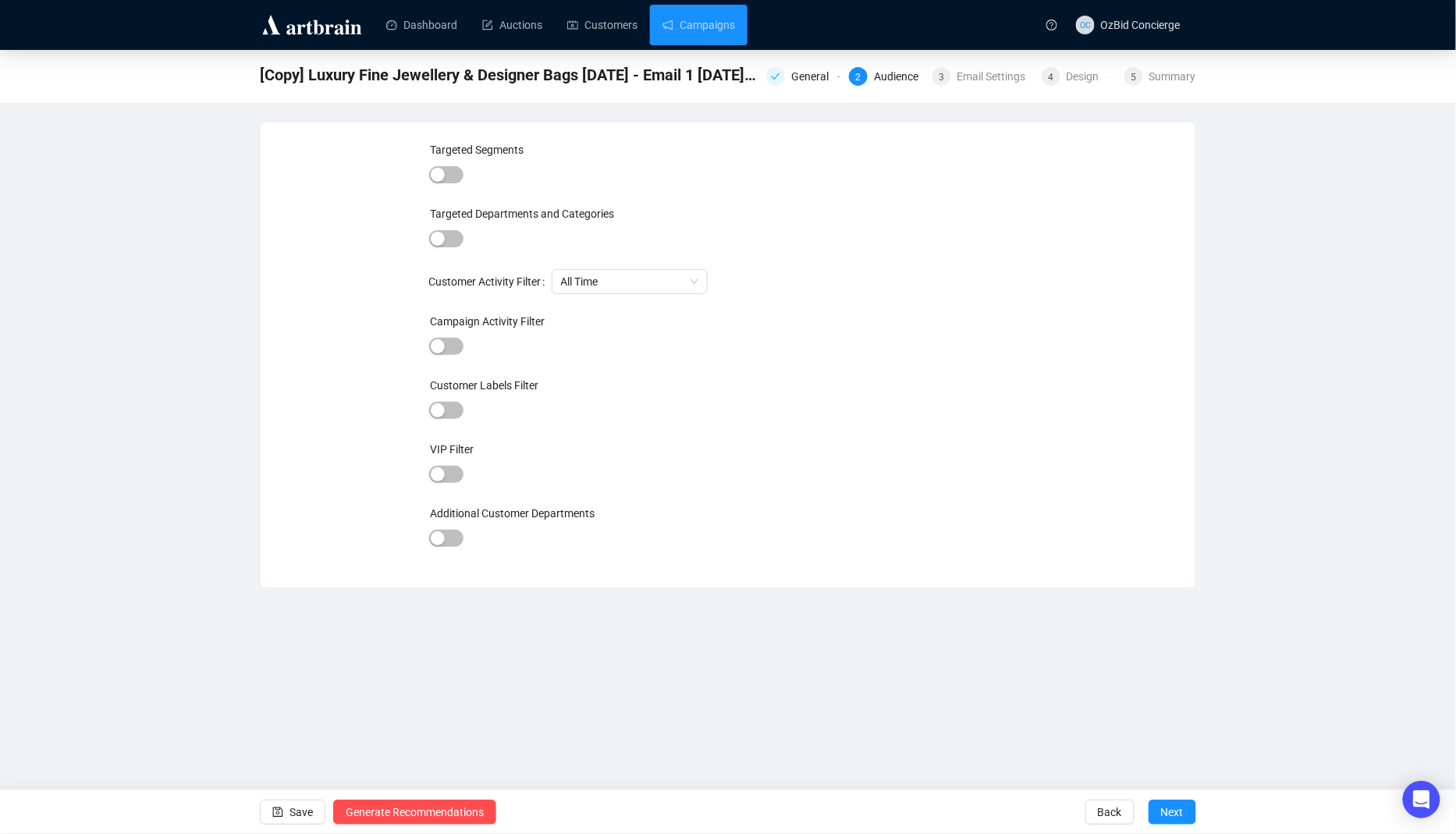
click at [1159, 66] on div "General 2 Audience 3 Email Settings 4 Design 5 Summary" at bounding box center [981, 75] width 430 height 22
click at [1159, 76] on div "Summary" at bounding box center [1172, 76] width 47 height 19
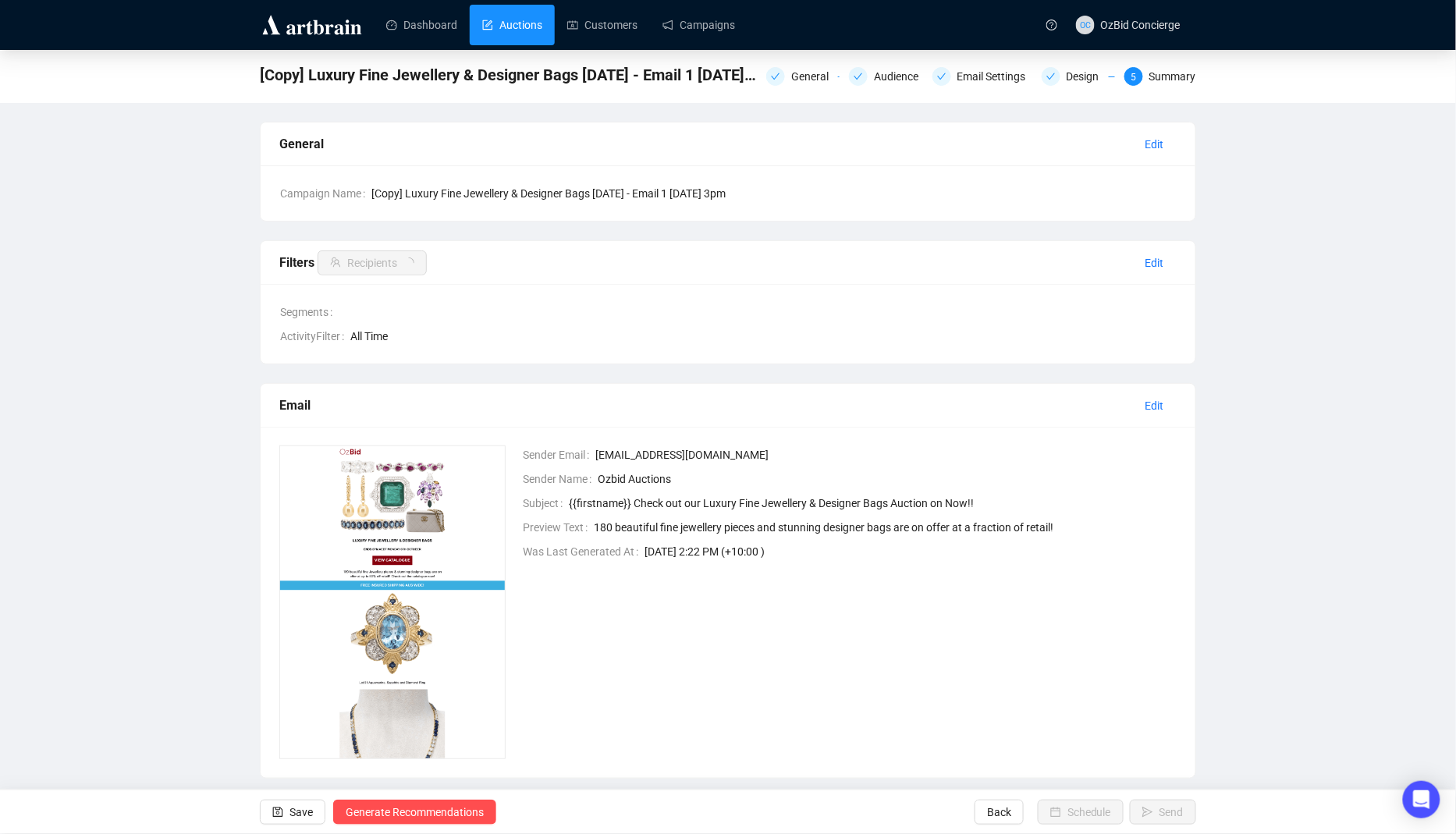
click at [532, 38] on link "Auctions" at bounding box center [512, 24] width 60 height 40
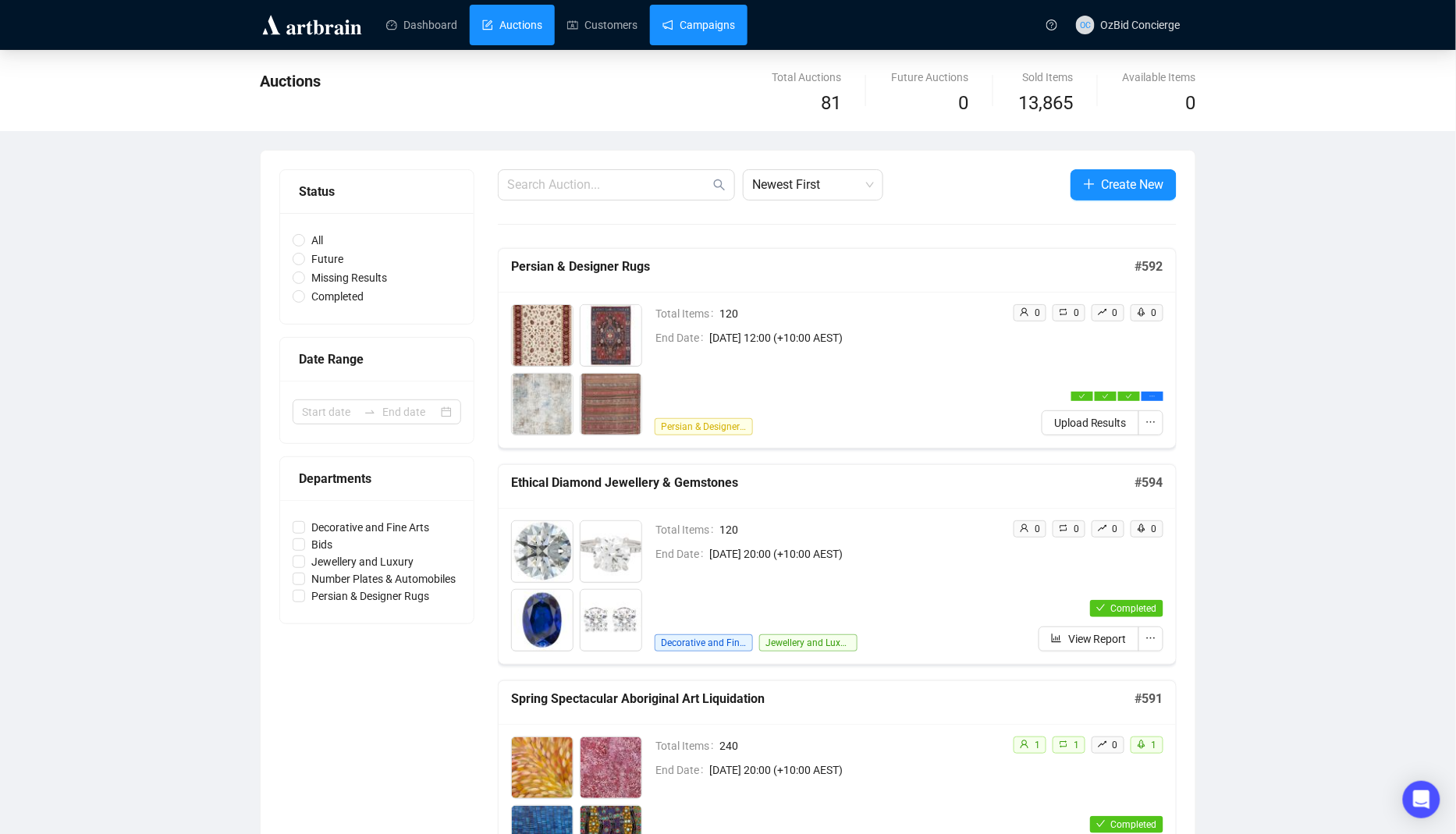
click at [704, 33] on link "Campaigns" at bounding box center [699, 24] width 73 height 40
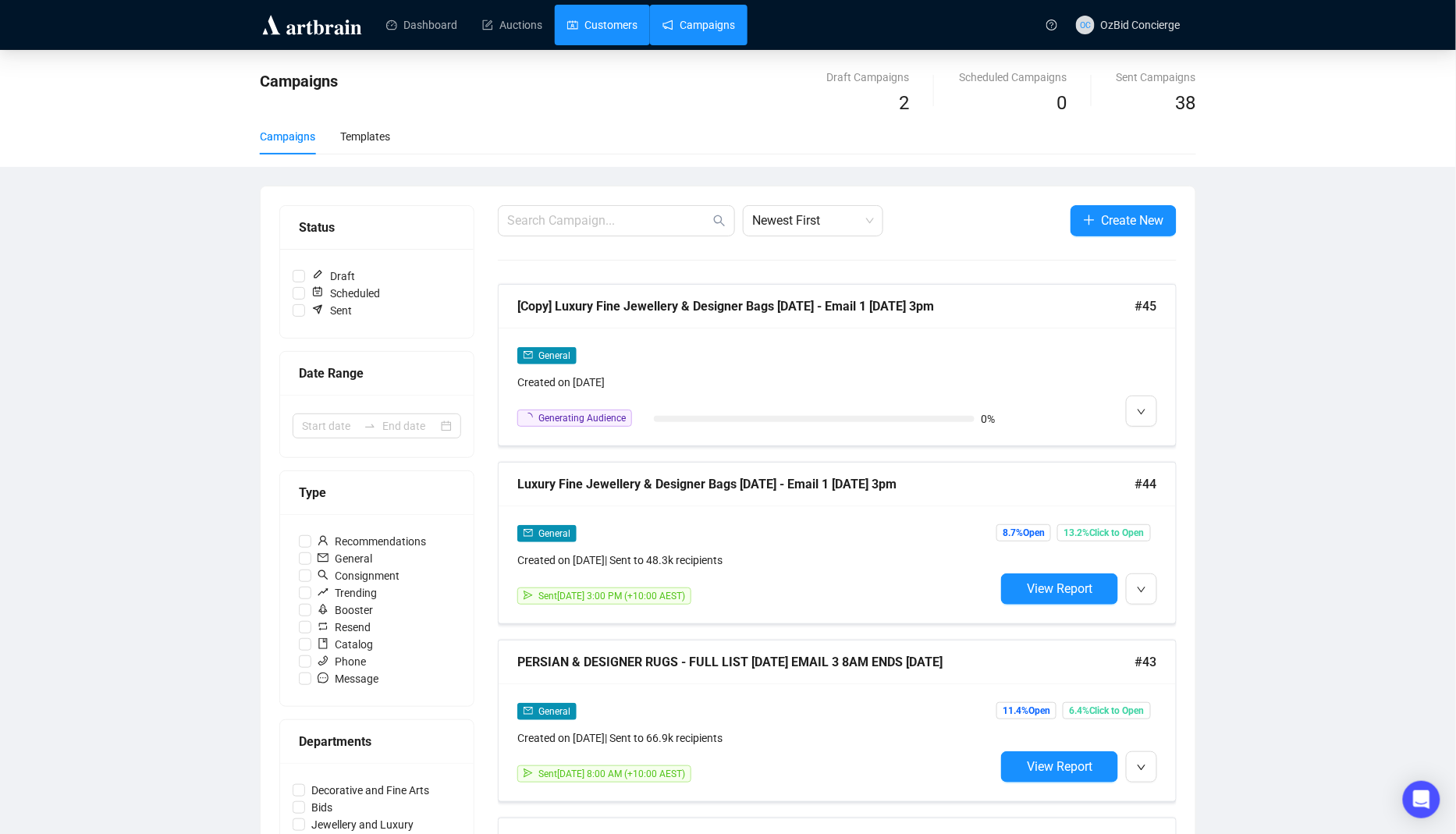
click at [610, 23] on link "Customers" at bounding box center [602, 24] width 70 height 40
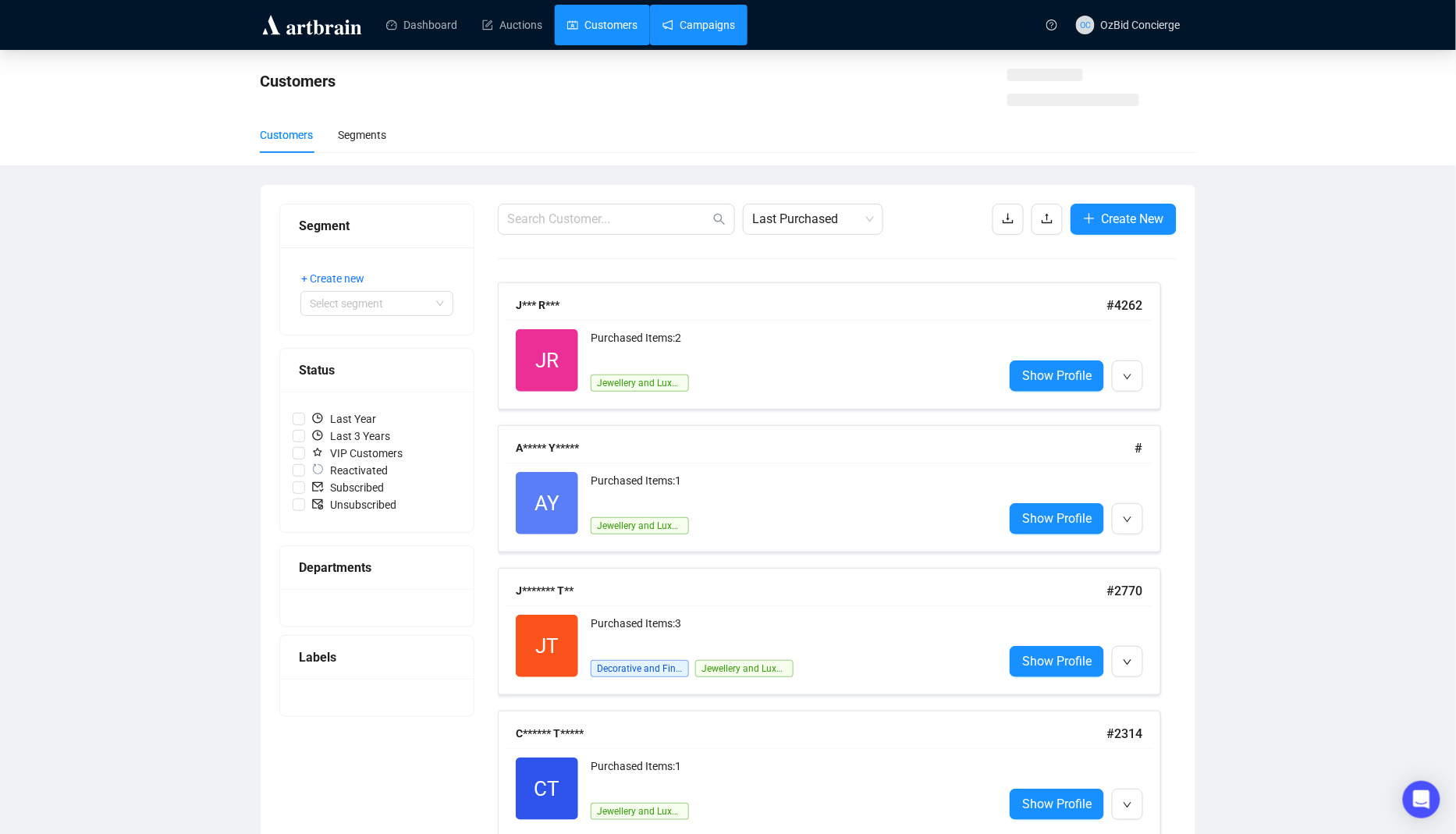
click at [696, 14] on link "Campaigns" at bounding box center [699, 24] width 73 height 40
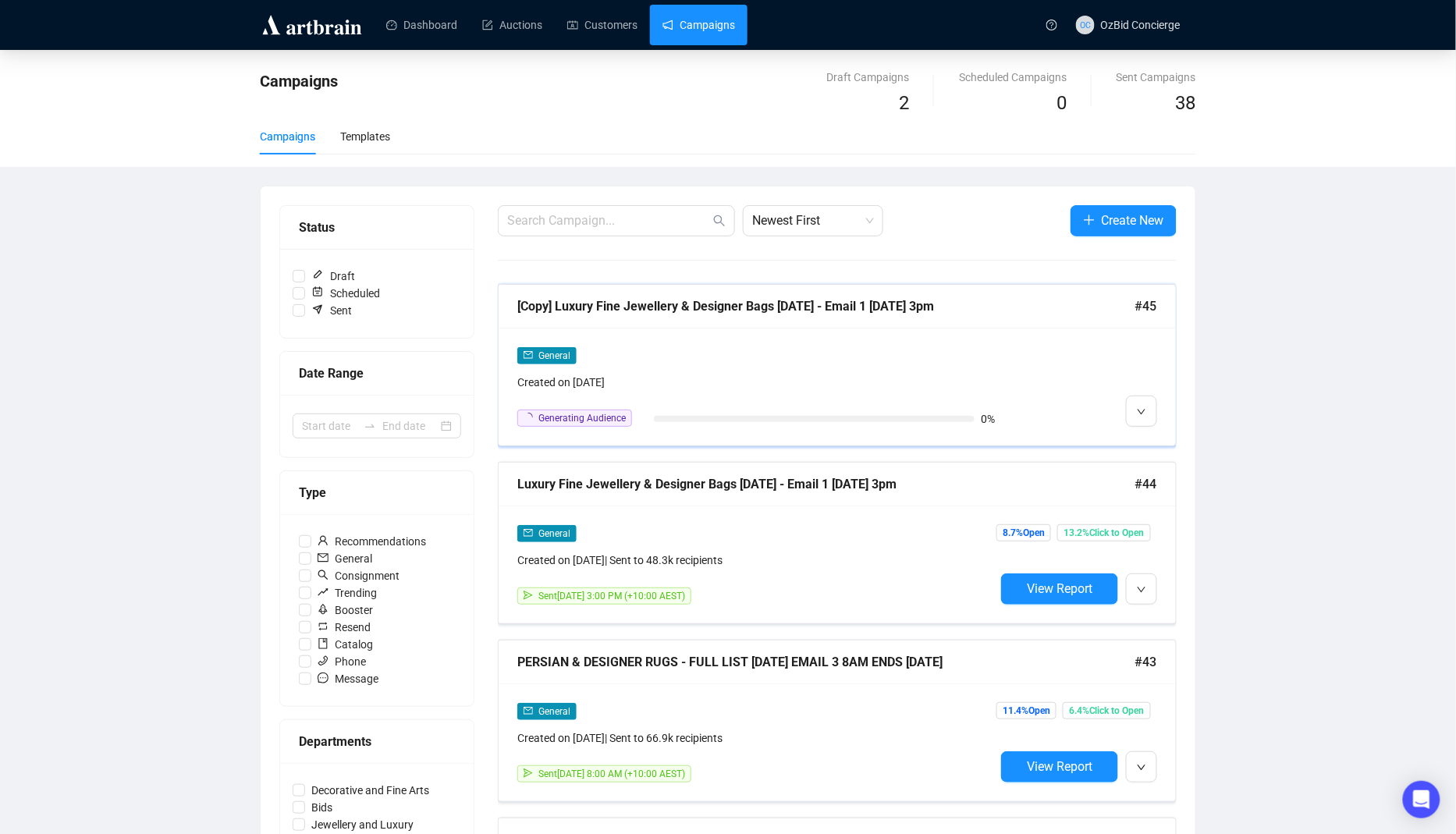
click at [760, 334] on div "General Created on Sep 30, 2025 Generating Audience 0%" at bounding box center [837, 387] width 677 height 118
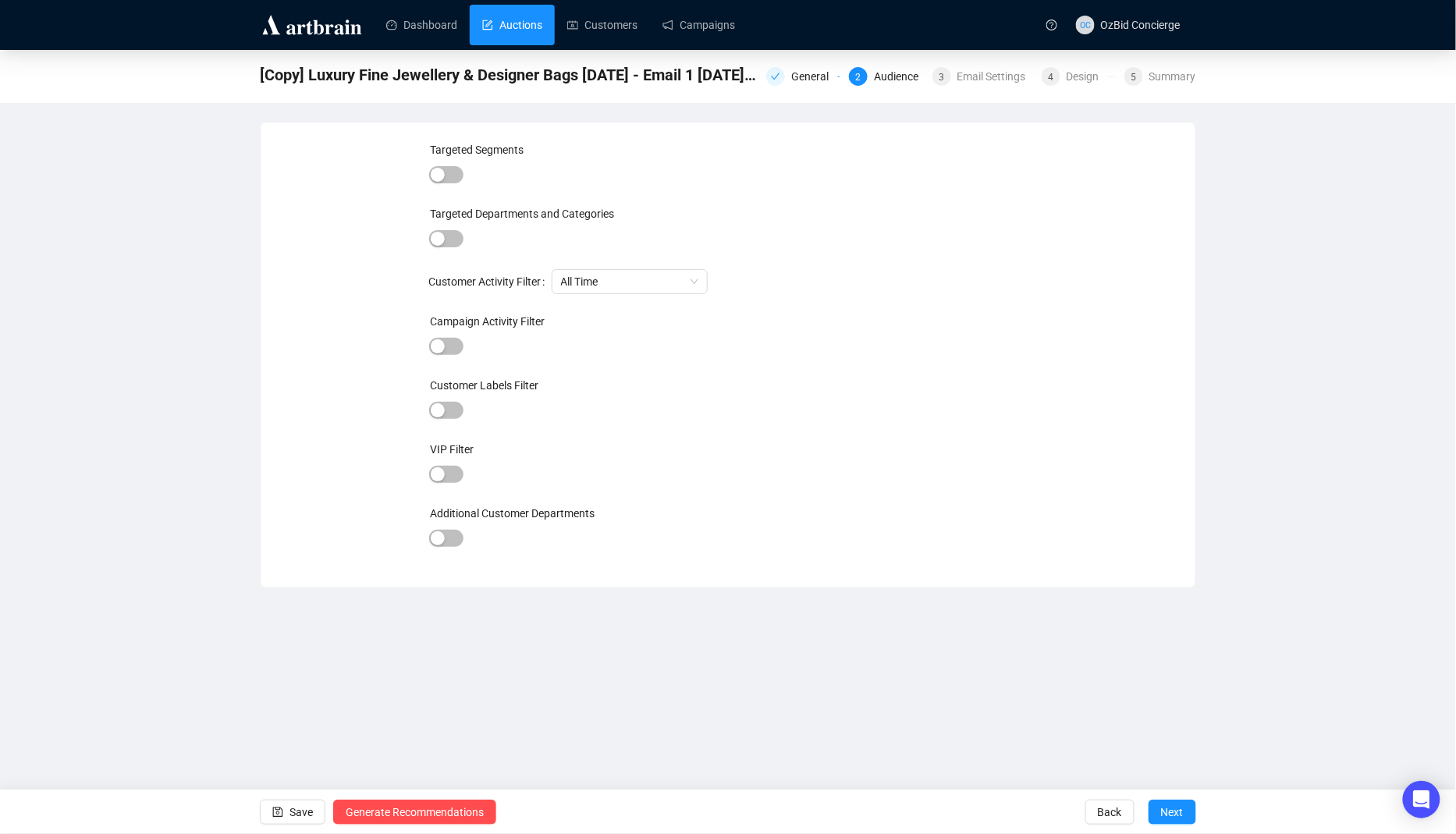
click at [515, 14] on link "Auctions" at bounding box center [512, 24] width 60 height 40
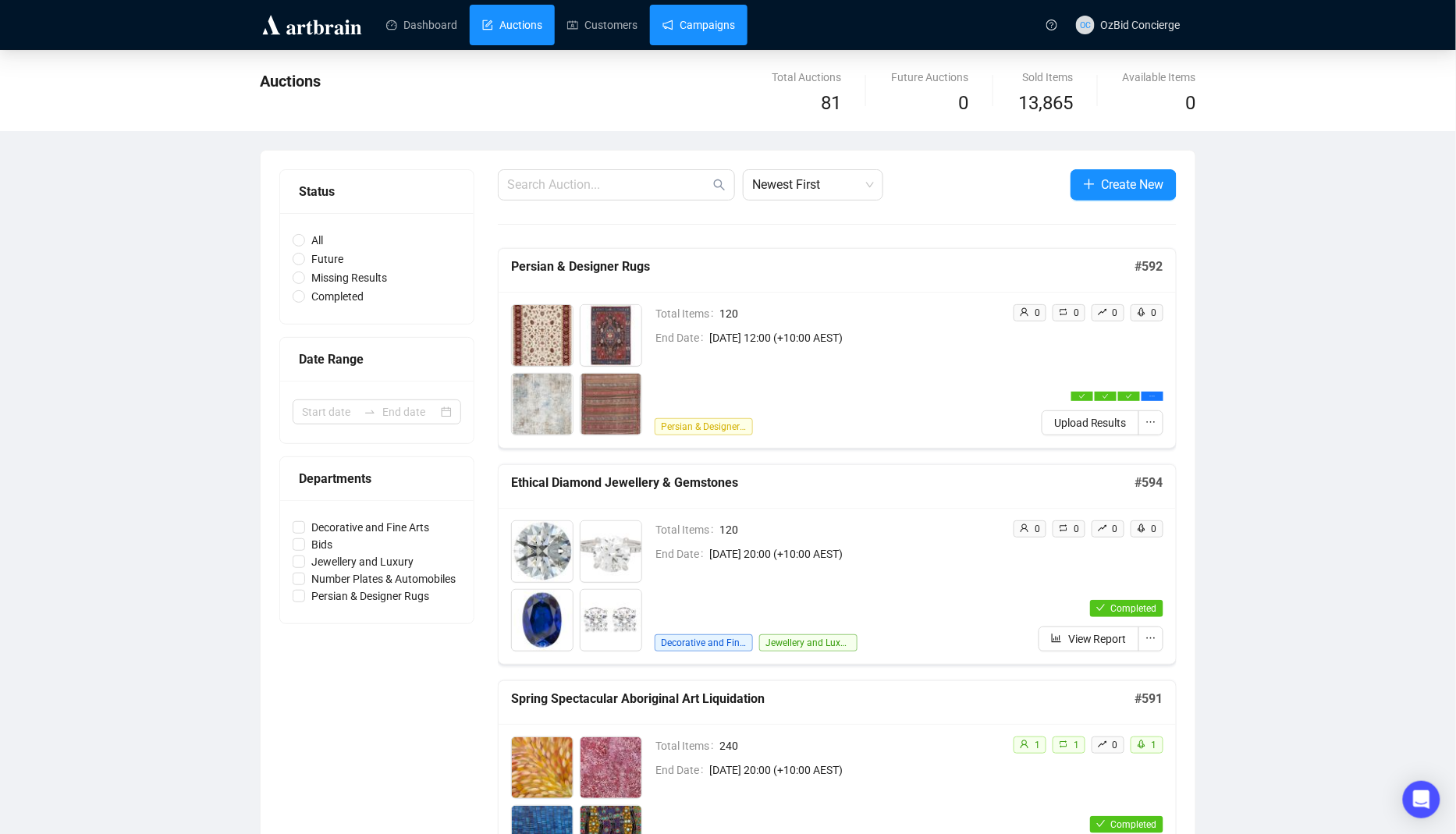
click at [719, 44] on link "Campaigns" at bounding box center [699, 24] width 73 height 40
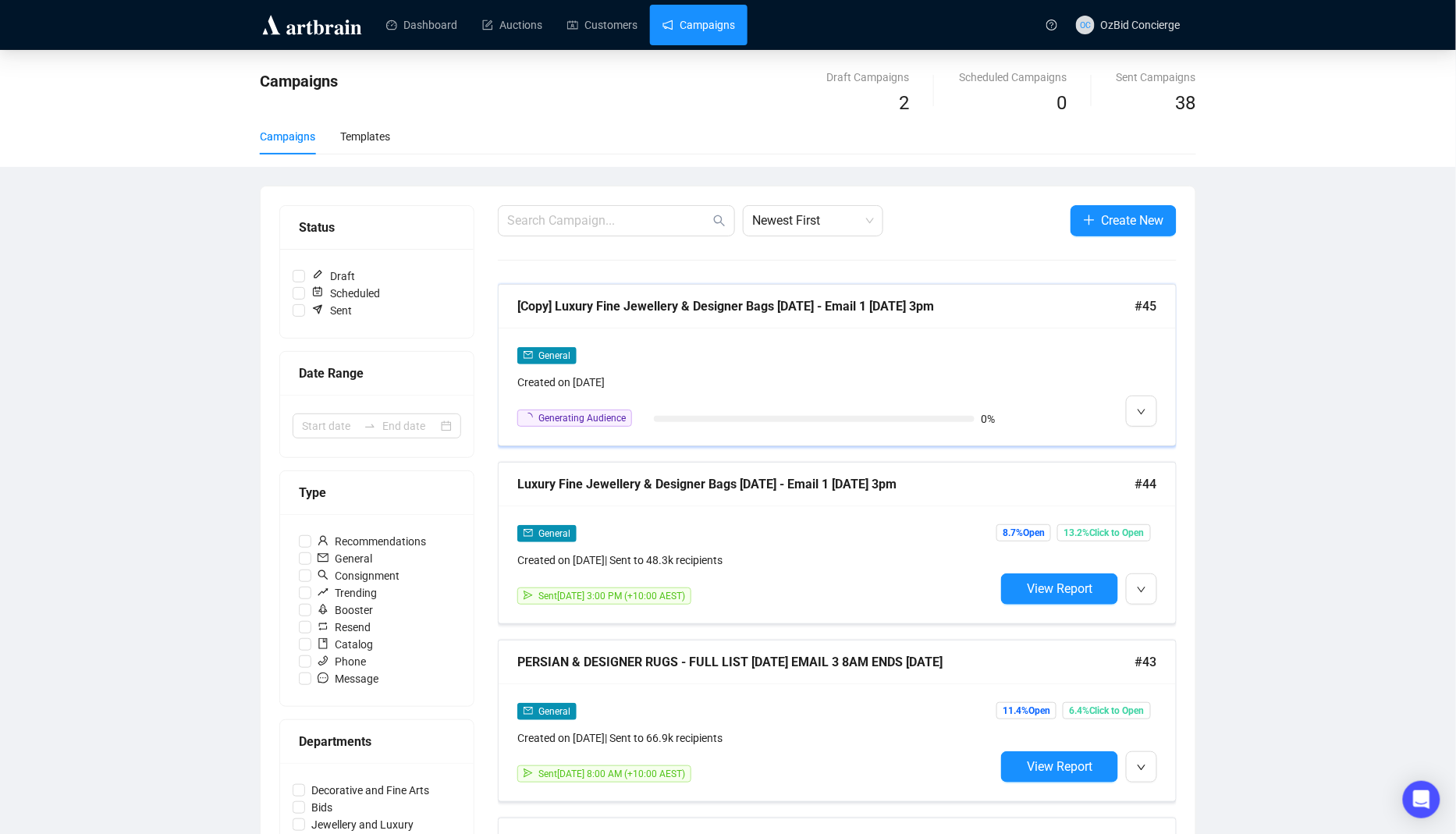
click at [776, 316] on div "[Copy] Luxury Fine Jewellery & Designer Bags 6.10.25 - Email 1 30.9.25 3pm #45" at bounding box center [837, 306] width 677 height 44
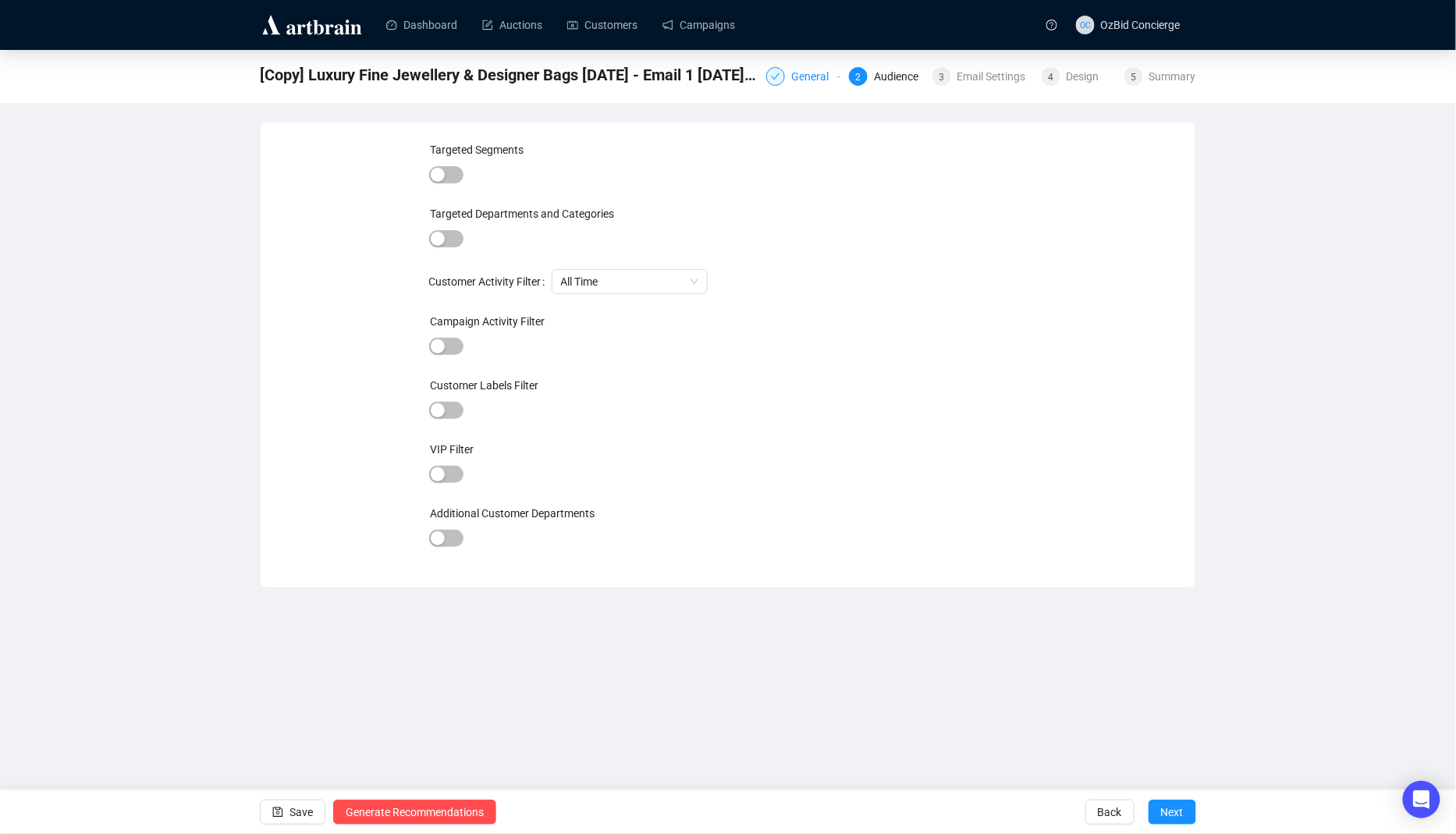
click at [807, 76] on div "General" at bounding box center [814, 76] width 47 height 19
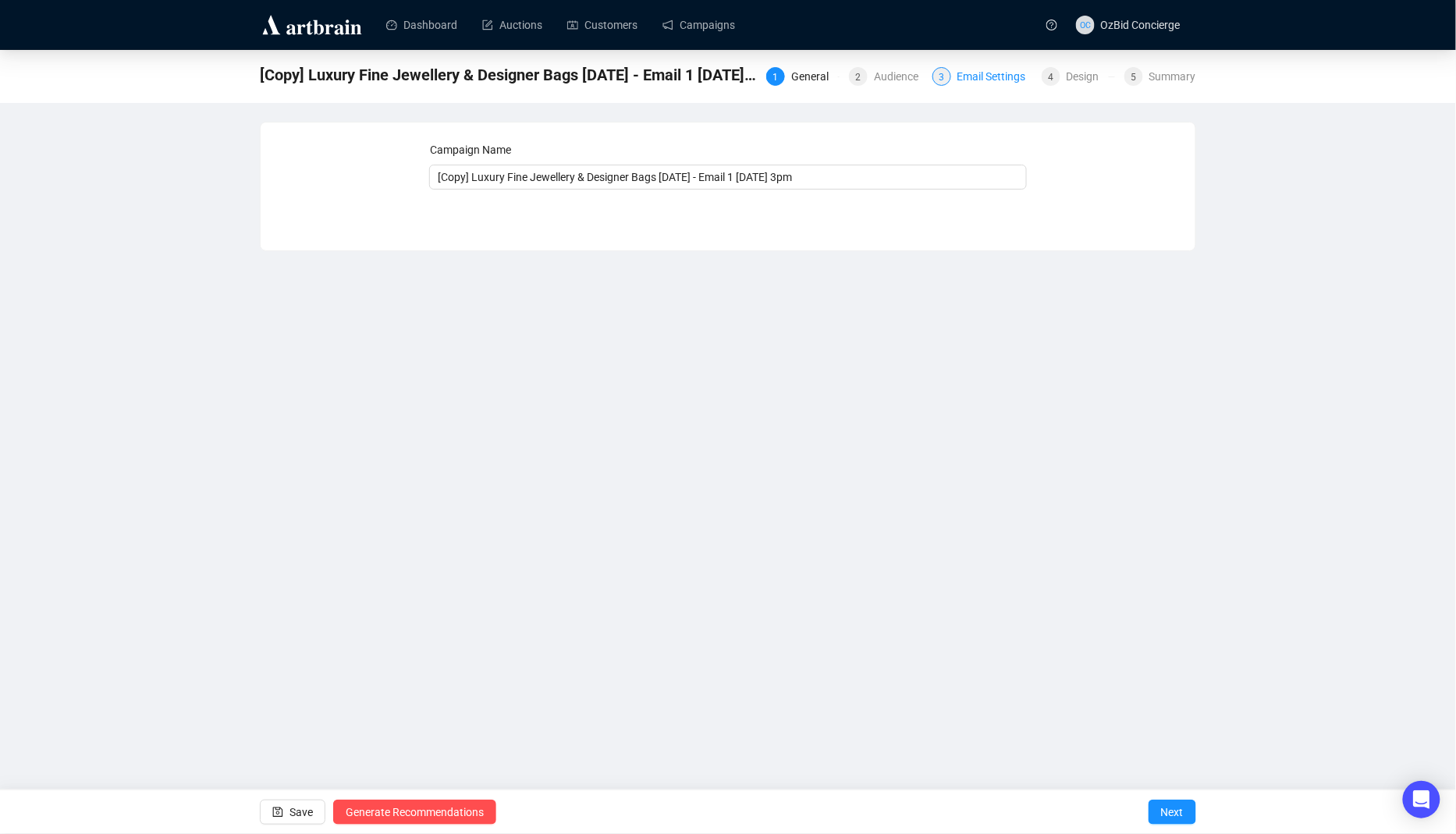
click at [994, 75] on div "Email Settings" at bounding box center [996, 76] width 78 height 19
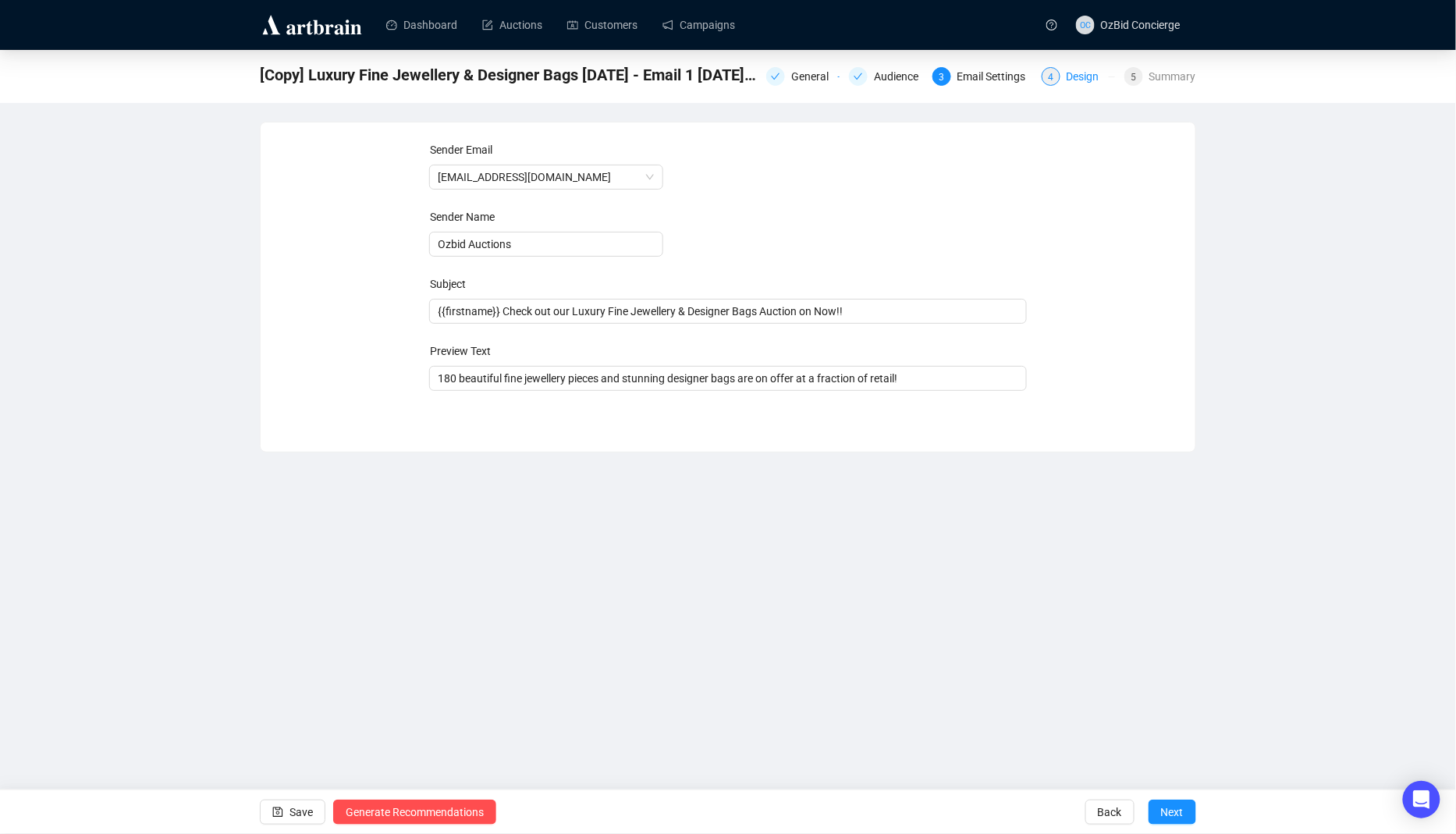
click at [1069, 78] on div "Design" at bounding box center [1087, 76] width 42 height 19
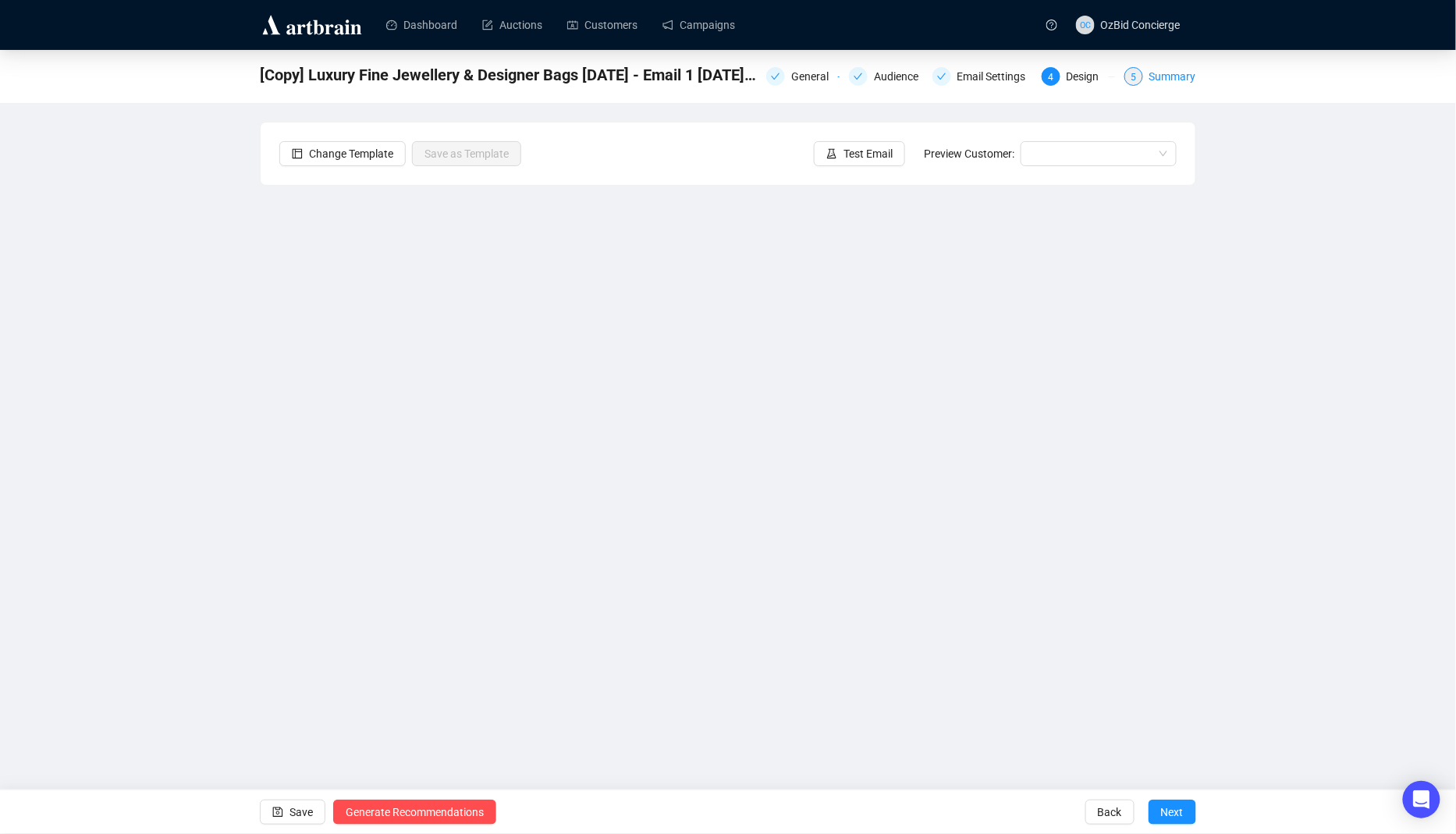
click at [1146, 80] on div "5 Summary" at bounding box center [1160, 76] width 72 height 19
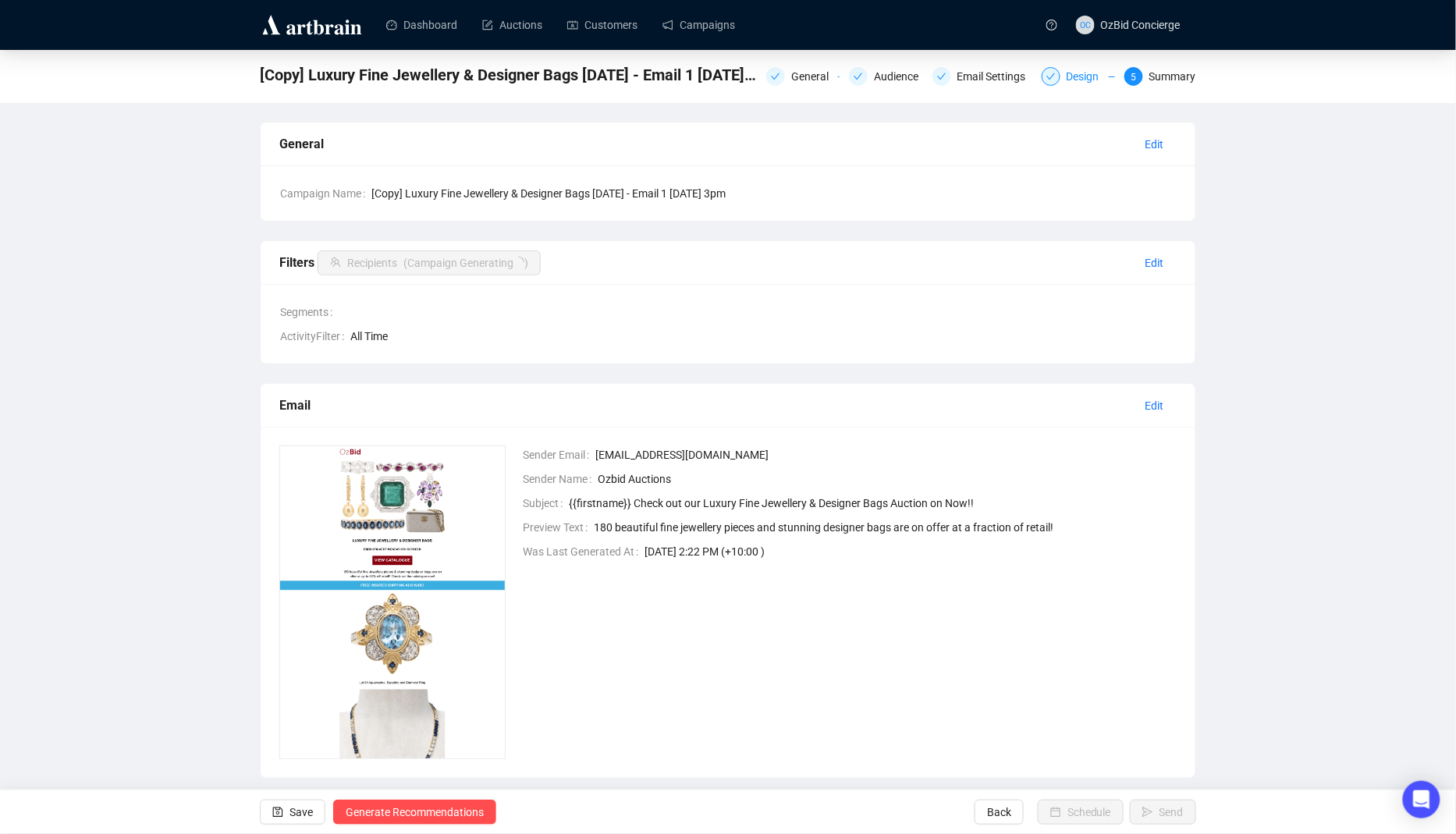
click at [1050, 78] on icon "check" at bounding box center [1051, 76] width 9 height 9
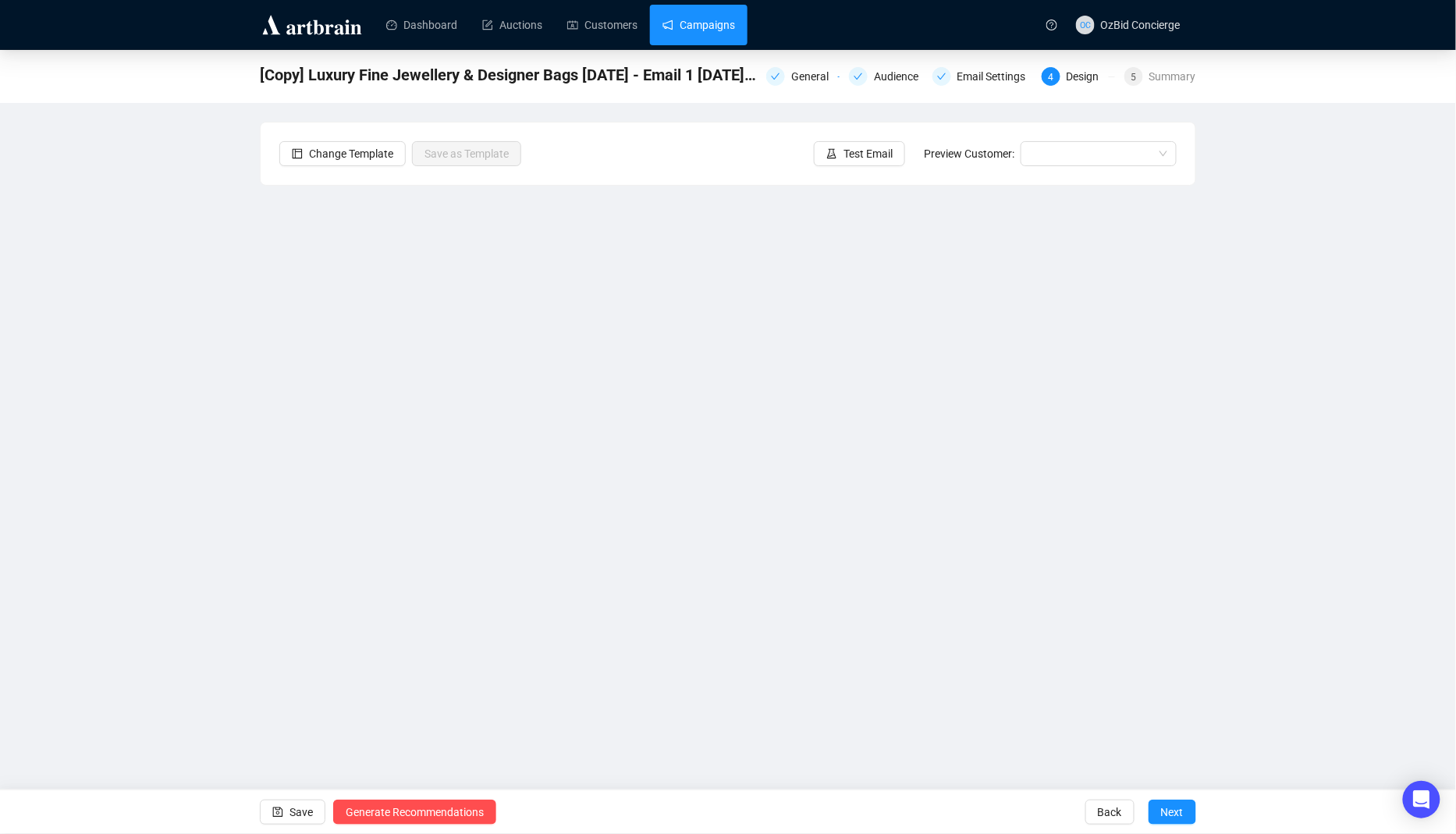
click at [727, 30] on link "Campaigns" at bounding box center [699, 24] width 73 height 40
